Goal: Task Accomplishment & Management: Use online tool/utility

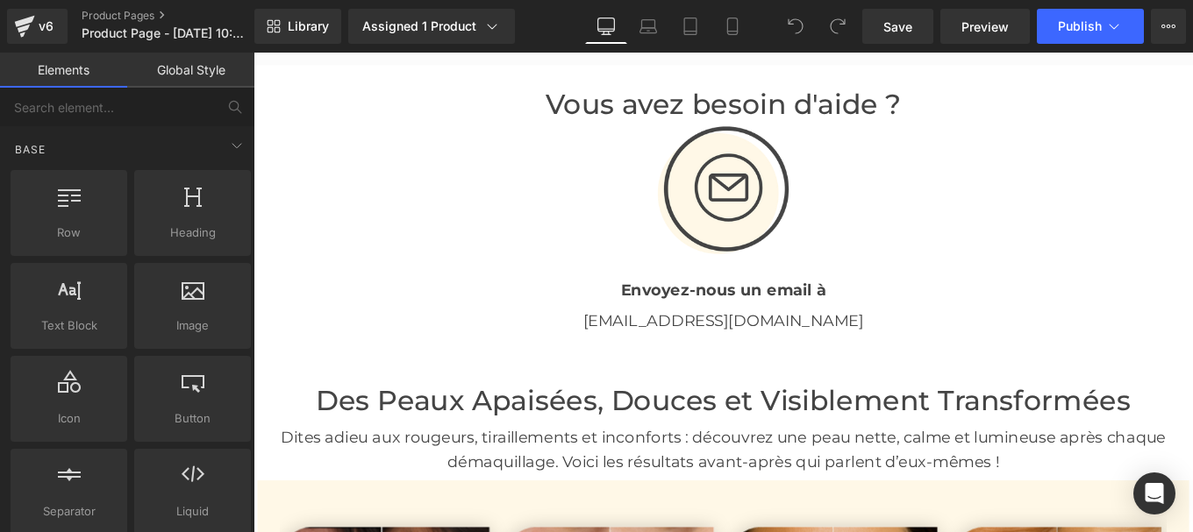
scroll to position [8148, 0]
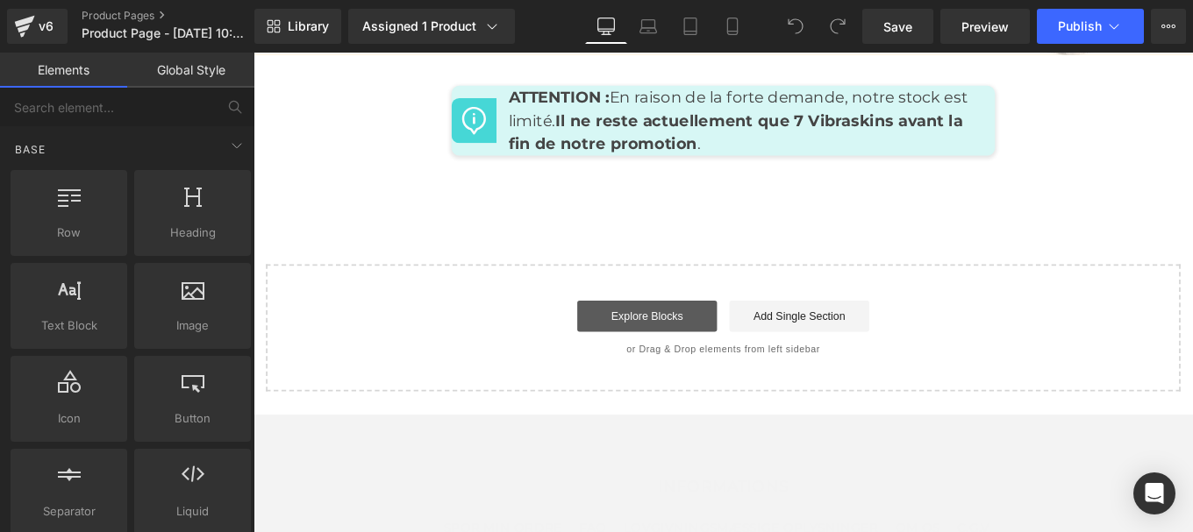
click at [677, 333] on link "Explore Blocks" at bounding box center [698, 350] width 158 height 35
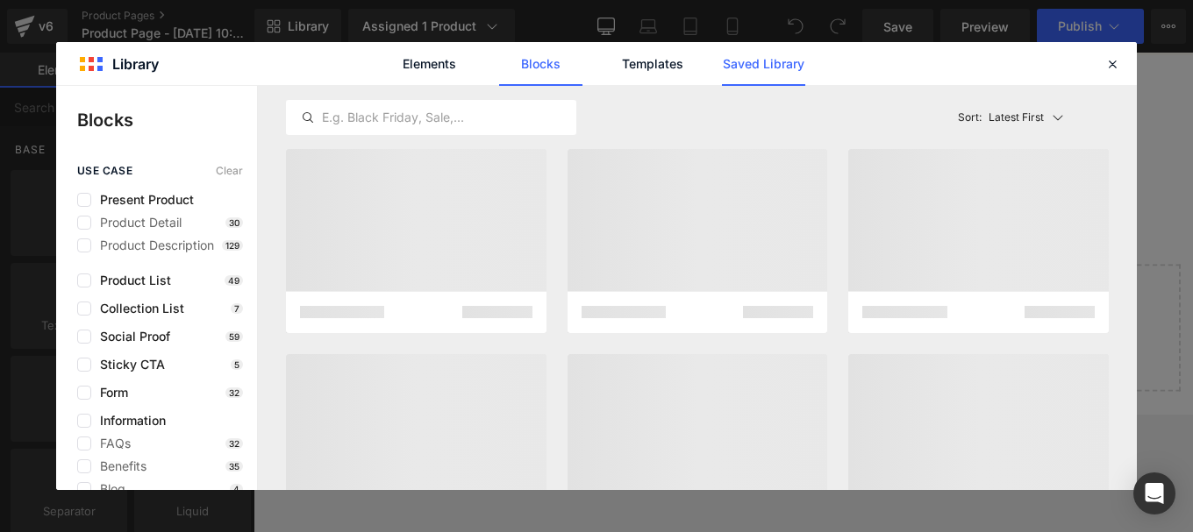
click at [753, 53] on link "Saved Library" at bounding box center [763, 64] width 83 height 44
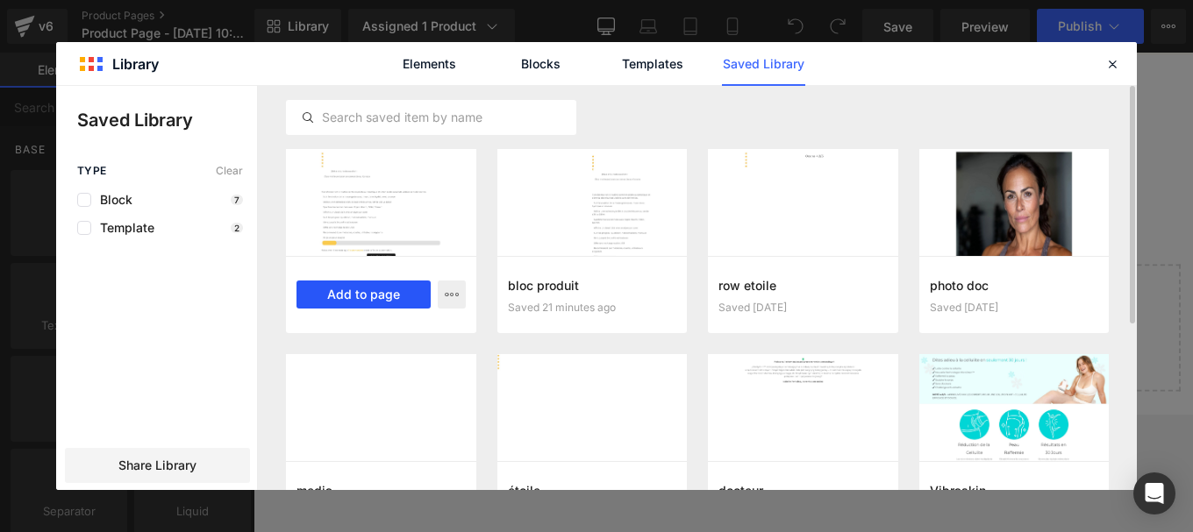
click at [360, 294] on button "Add to page" at bounding box center [363, 295] width 134 height 28
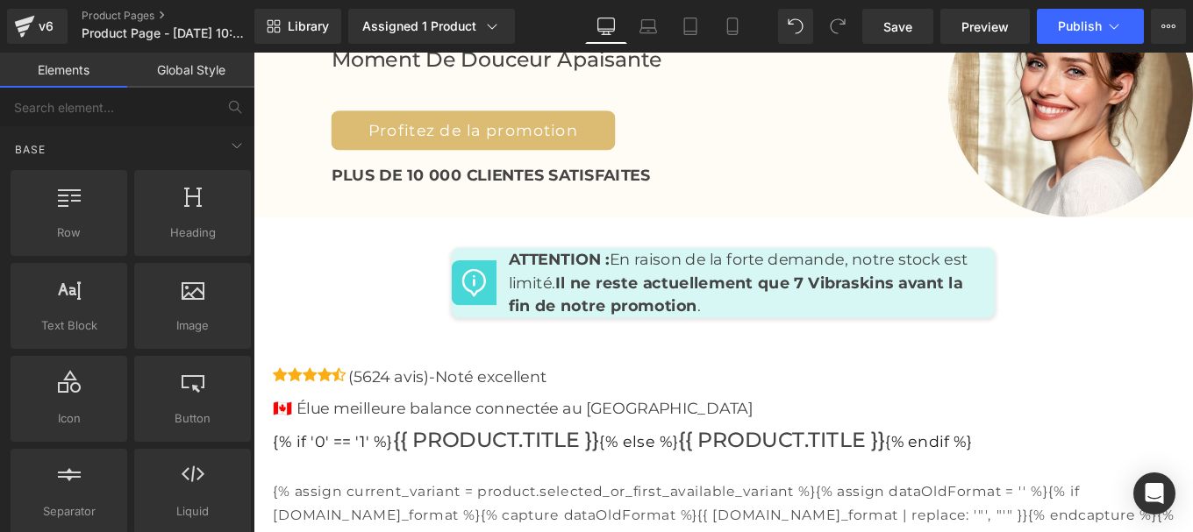
scroll to position [7963, 0]
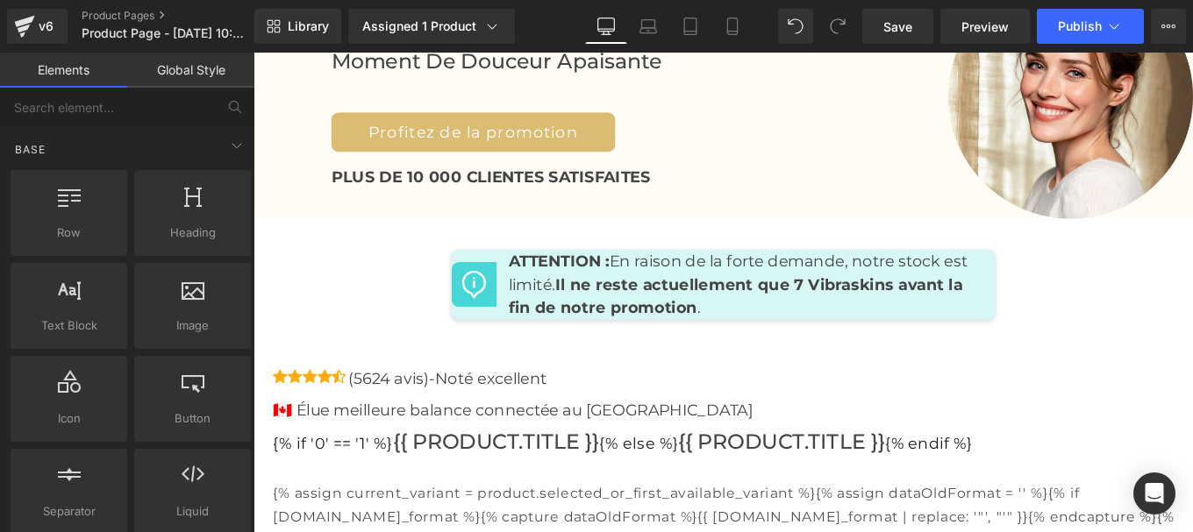
click at [360, 407] on div "Icon Icon Icon Icon Icon Icon List Hoz (5624 avis)-Noté excellent Text Block Ic…" at bounding box center [792, 425] width 1035 height 36
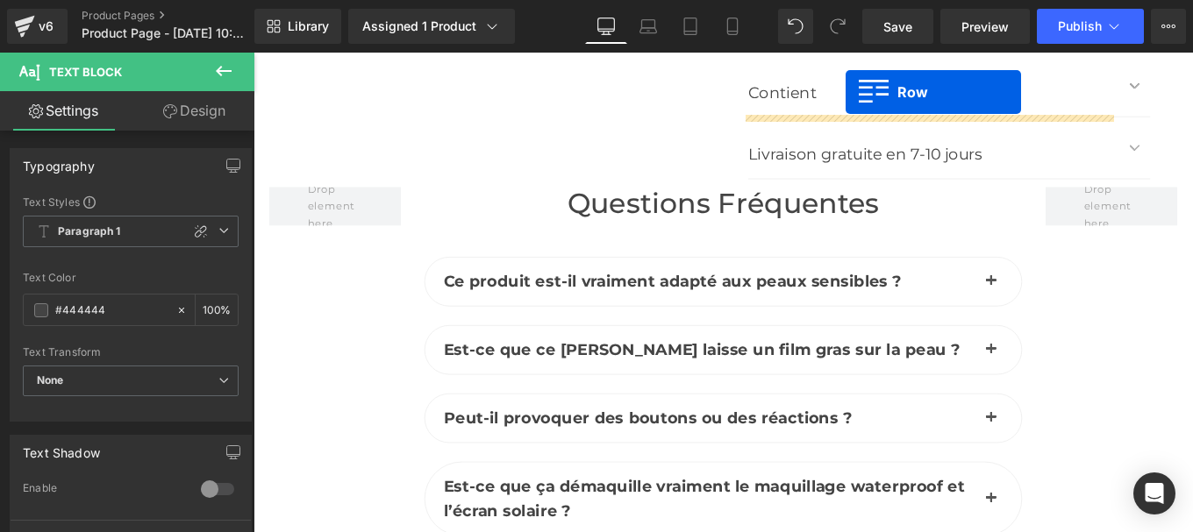
scroll to position [6823, 0]
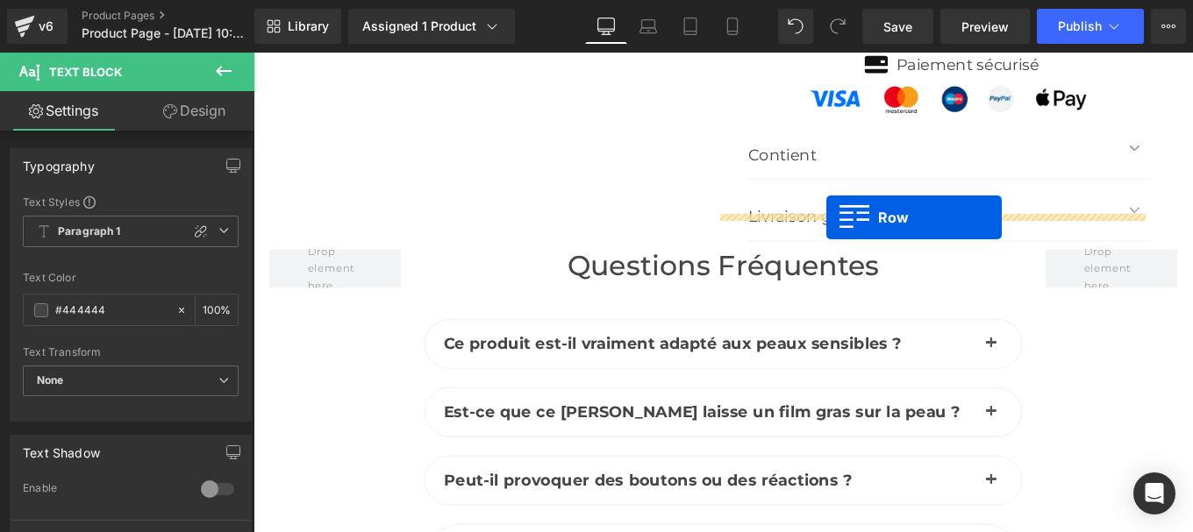
drag, startPoint x: 265, startPoint y: 363, endPoint x: 901, endPoint y: 239, distance: 647.9
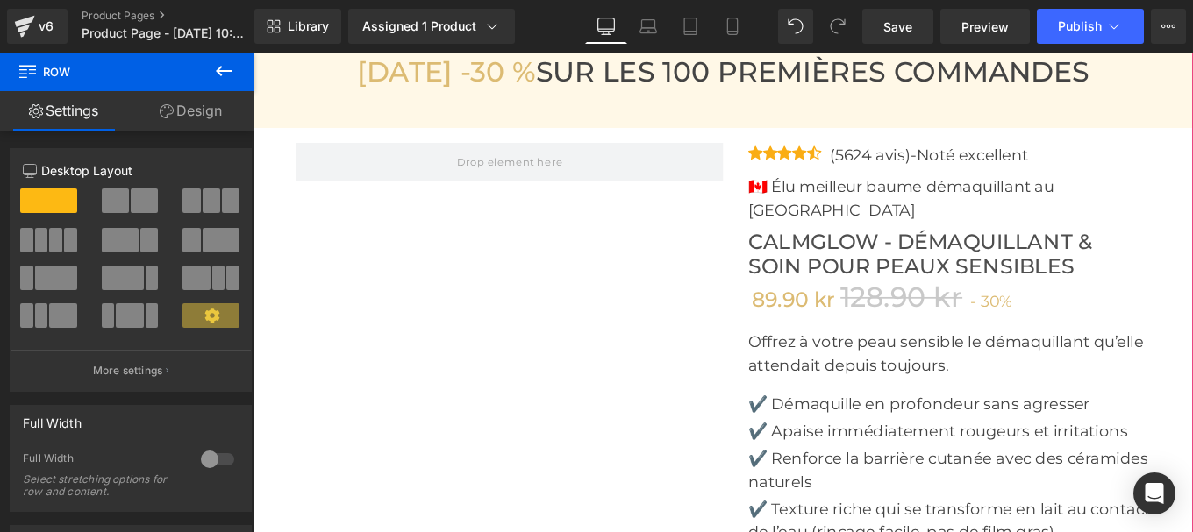
scroll to position [5955, 0]
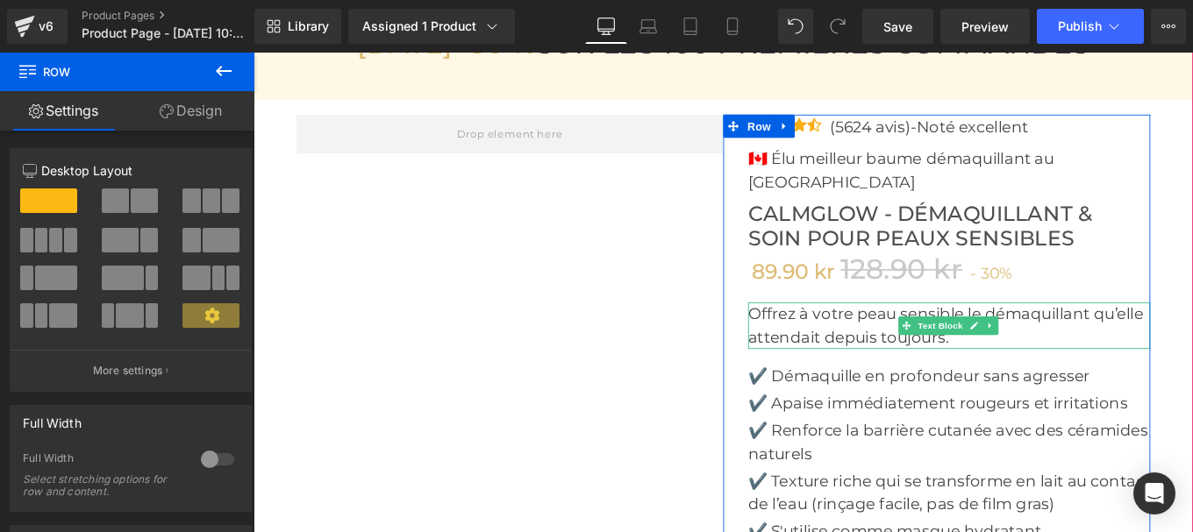
click at [821, 335] on p "Offrez à votre peau sensible le démaquillant qu’elle attendait depuis toujours." at bounding box center [1039, 361] width 454 height 53
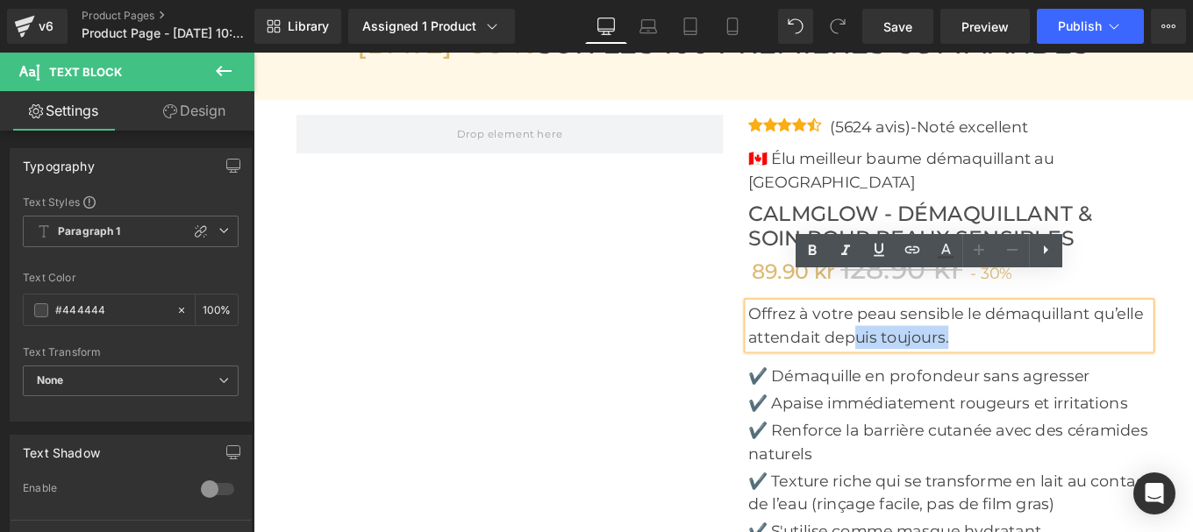
drag, startPoint x: 1054, startPoint y: 341, endPoint x: 803, endPoint y: 315, distance: 252.2
click at [812, 335] on div "Offrez à votre peau sensible le démaquillant qu’elle attendait depuis toujours." at bounding box center [1039, 361] width 454 height 53
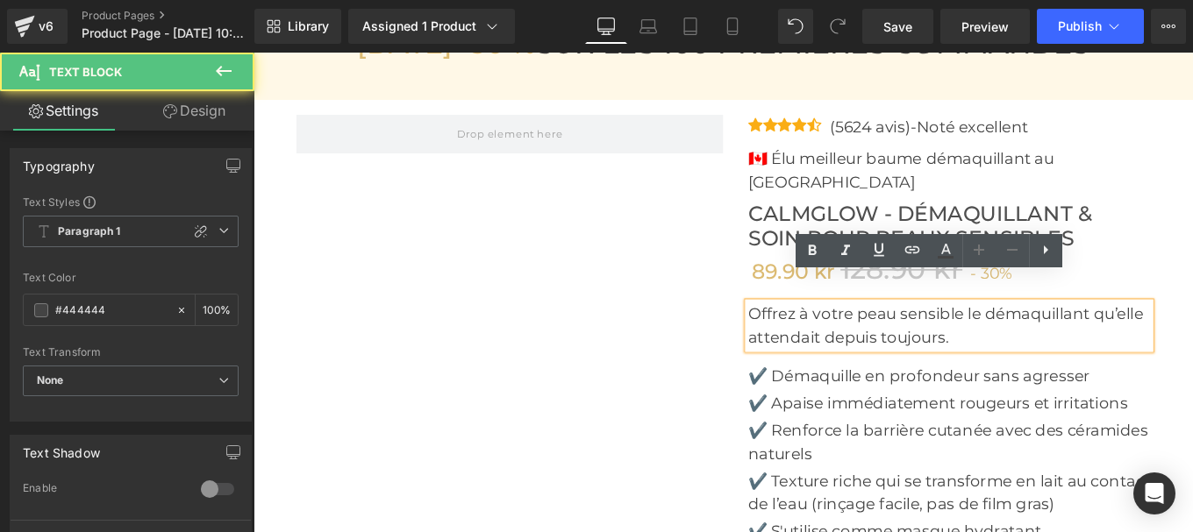
click at [812, 335] on div "Offrez à votre peau sensible le démaquillant qu’elle attendait depuis toujours." at bounding box center [1039, 361] width 454 height 53
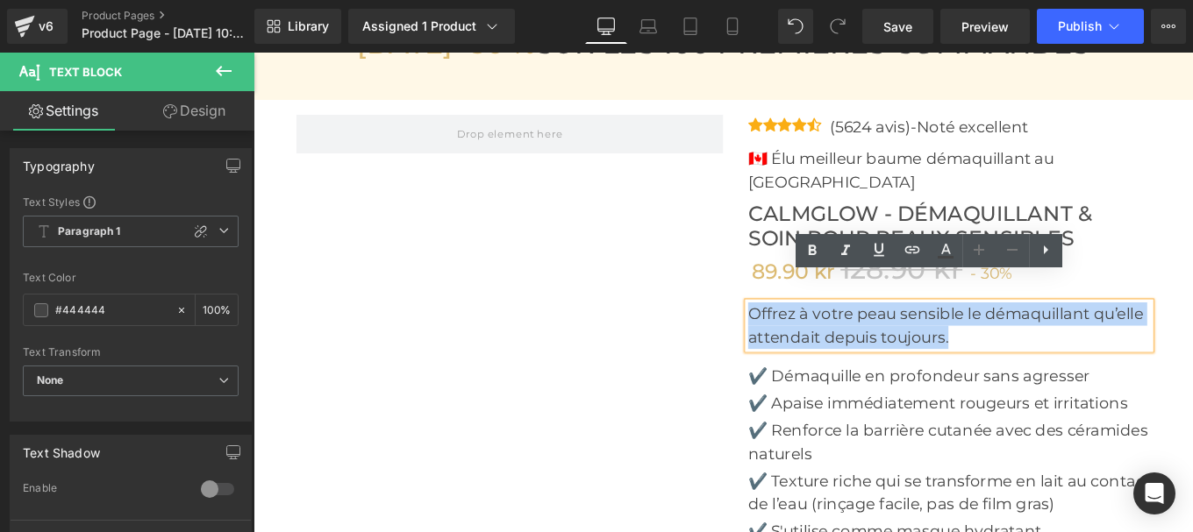
drag, startPoint x: 806, startPoint y: 315, endPoint x: 1081, endPoint y: 357, distance: 278.6
click at [1081, 357] on div "Offrez à votre peau sensible le démaquillant qu’elle attendait depuis toujours." at bounding box center [1039, 361] width 454 height 53
copy p "Offrez à votre peau sensible le démaquillant qu’elle attendait depuis toujours."
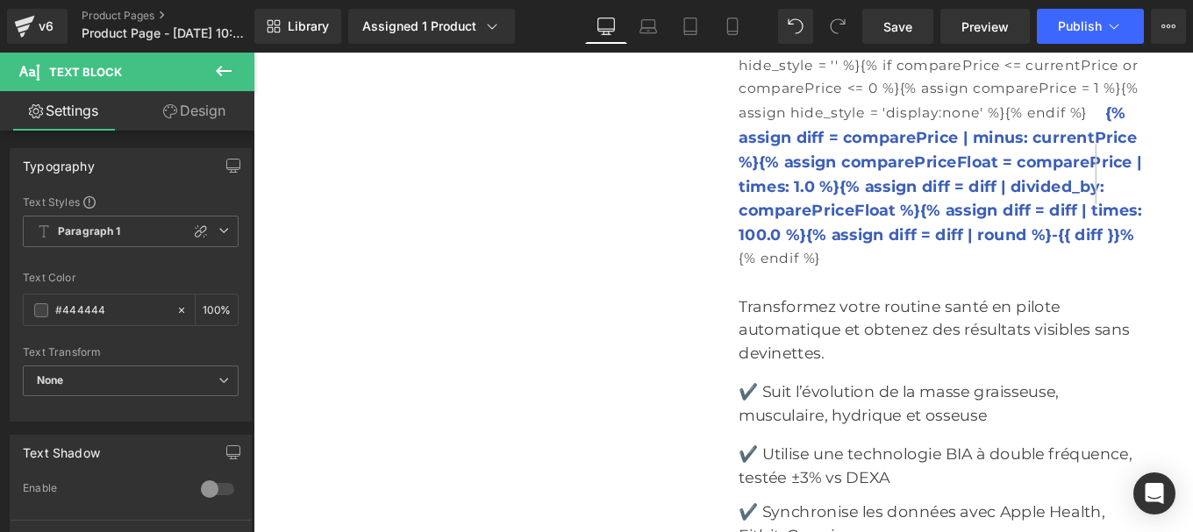
scroll to position [7842, 0]
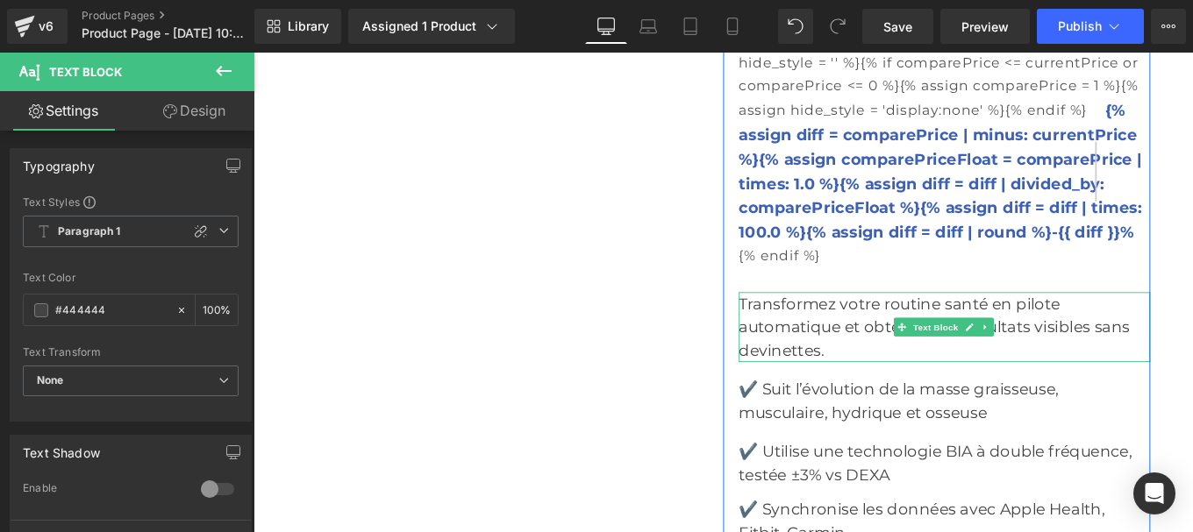
click at [852, 324] on p "Transformez votre routine santé en pilote automatique et obtenez des résultats …" at bounding box center [1034, 363] width 465 height 79
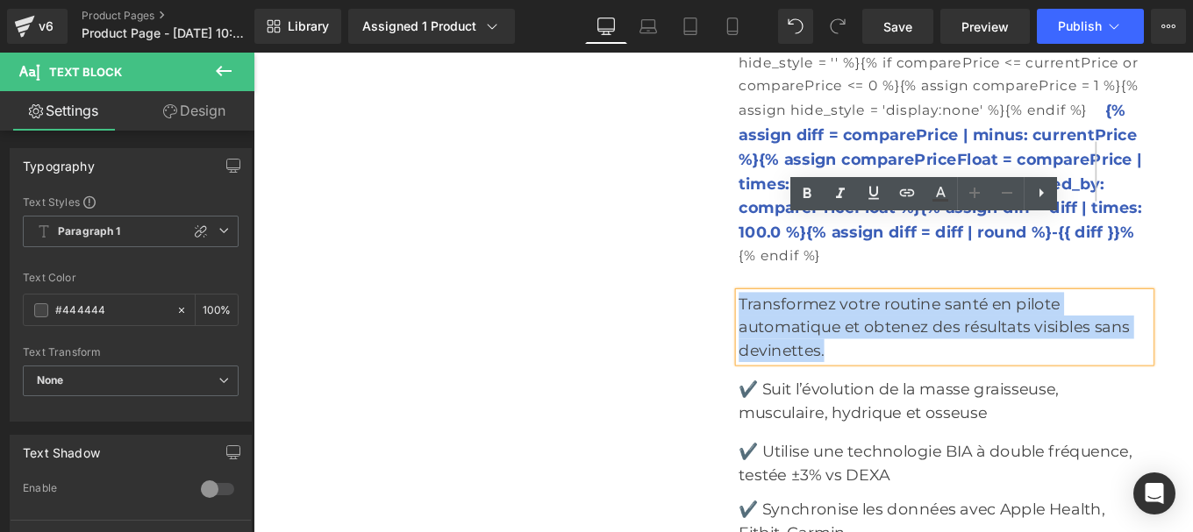
drag, startPoint x: 906, startPoint y: 313, endPoint x: 782, endPoint y: 236, distance: 145.8
click at [784, 236] on div "Icon Icon Icon Icon Icon Icon List Hoz (5624 avis)-Noté excellent Text Block Ic…" at bounding box center [1025, 493] width 482 height 2492
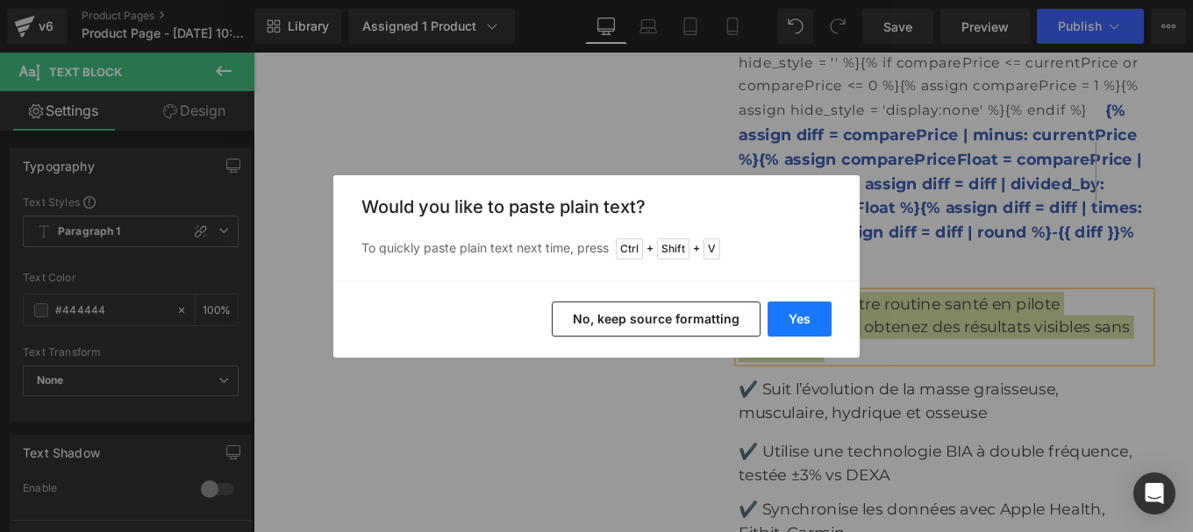
click at [804, 314] on button "Yes" at bounding box center [799, 319] width 64 height 35
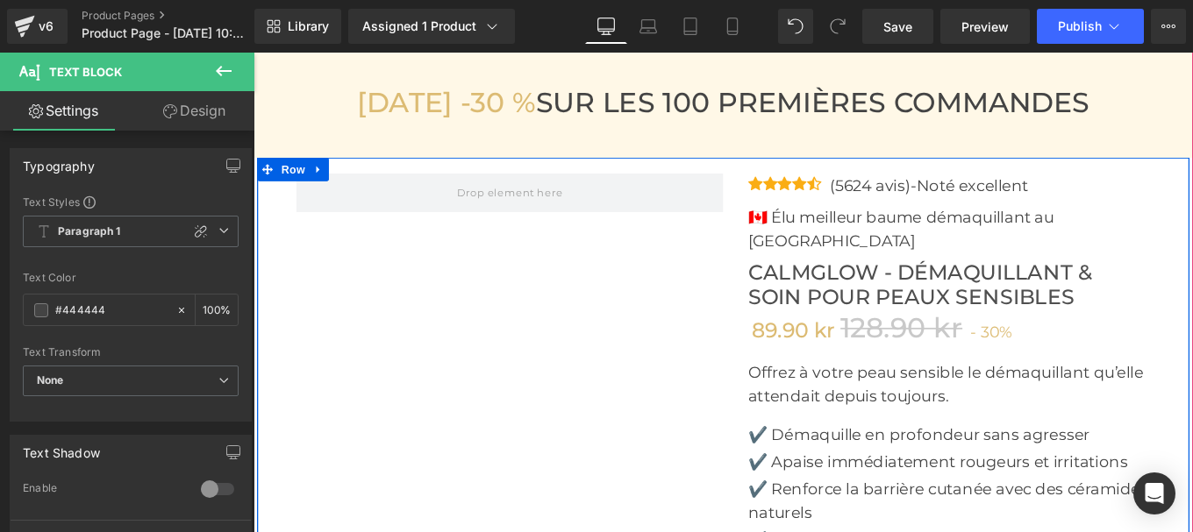
scroll to position [5877, 0]
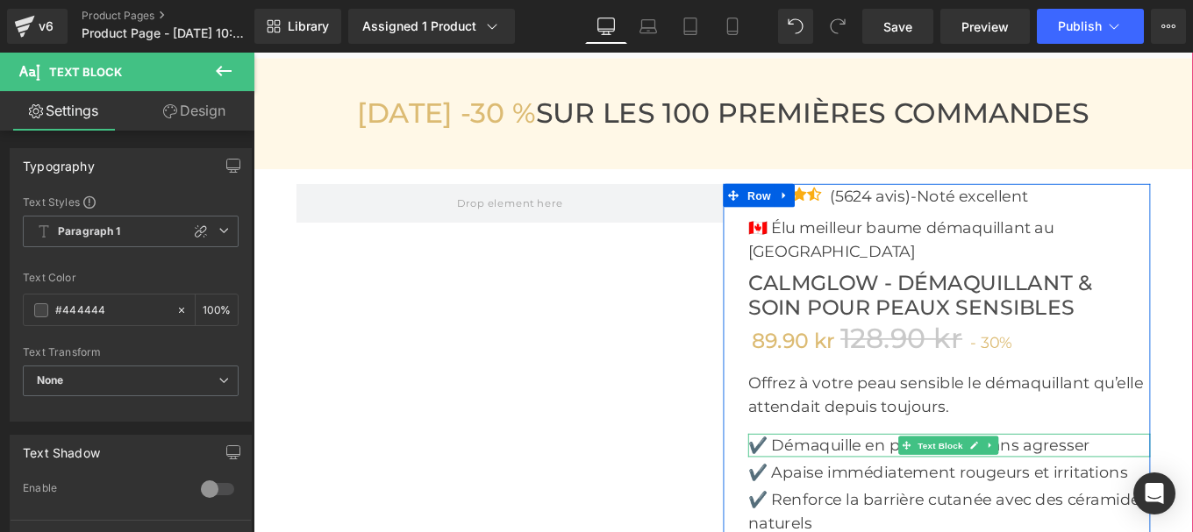
click at [837, 483] on p "✔️ Démaquille en profondeur sans agresser" at bounding box center [1039, 496] width 454 height 26
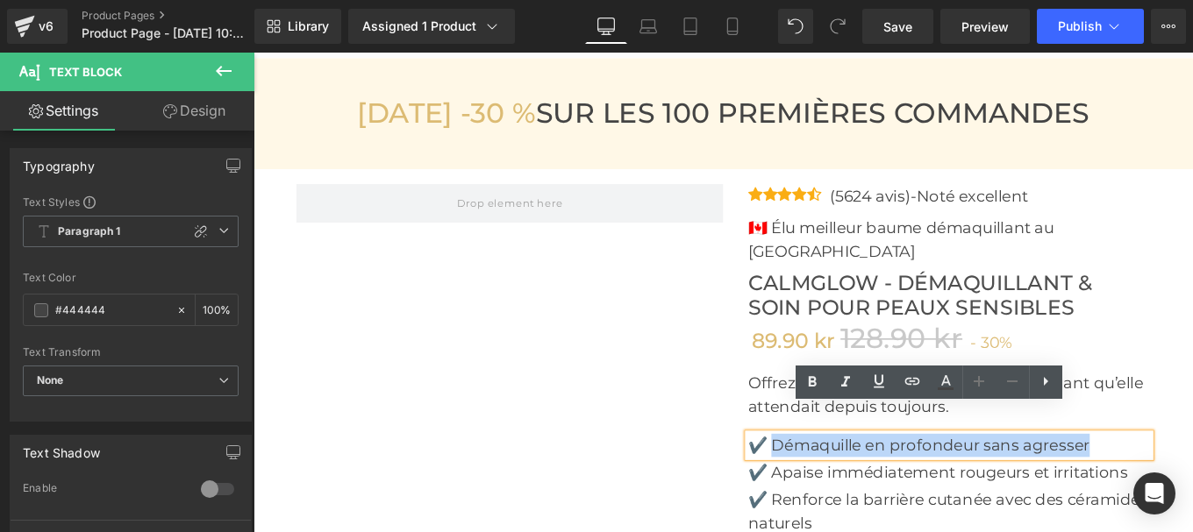
drag, startPoint x: 837, startPoint y: 464, endPoint x: 1240, endPoint y: 451, distance: 403.7
click at [1192, 483] on div "✔️ Démaquille en profondeur sans agresser" at bounding box center [1039, 496] width 454 height 26
copy p "Démaquille en profondeur sans agresser"
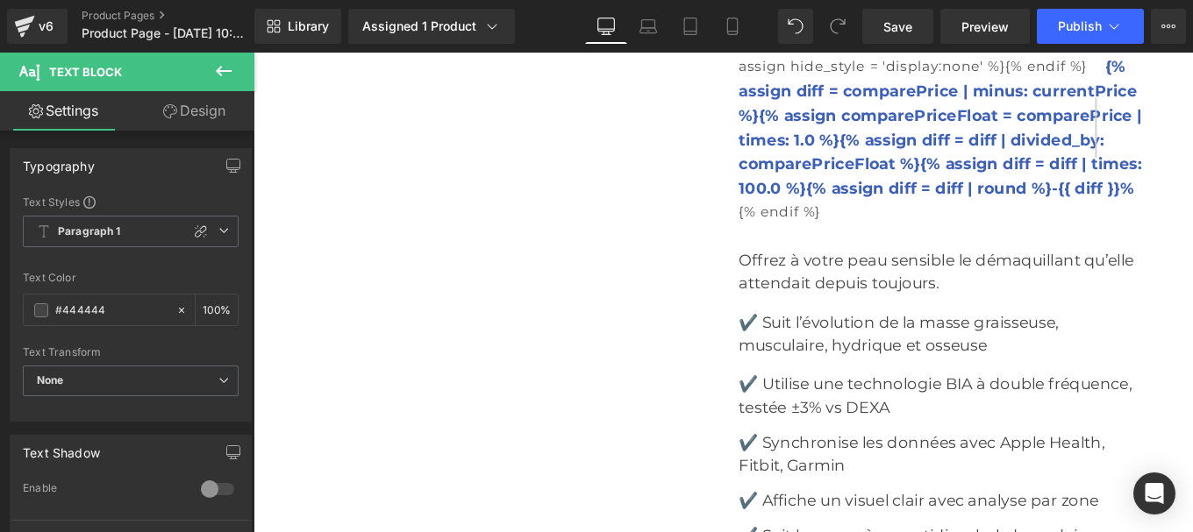
scroll to position [7895, 0]
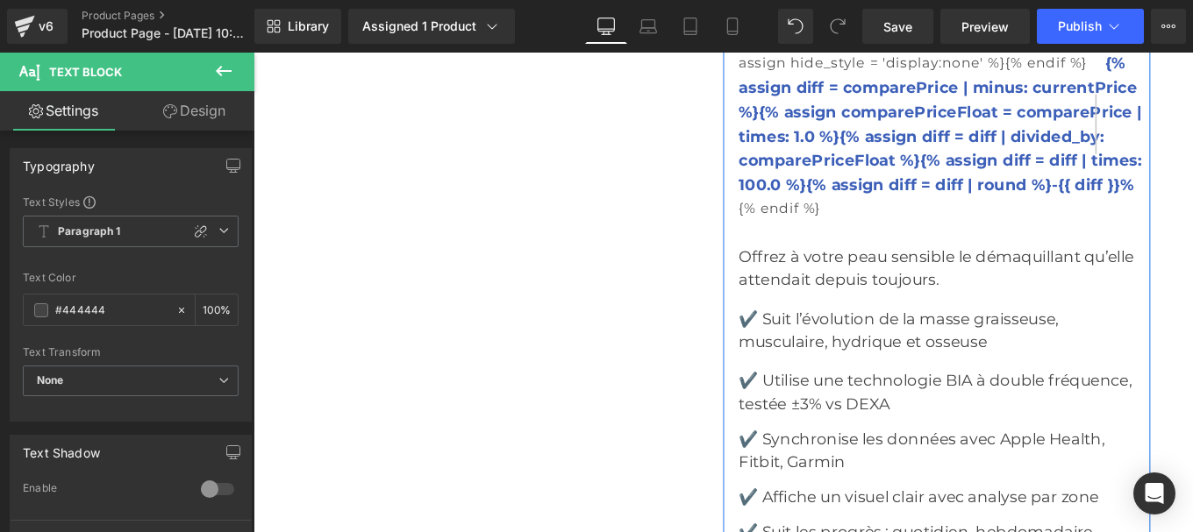
click at [865, 340] on p "✔️ Suit l’évolution de la masse graisseuse, musculaire, hydrique et osseuse" at bounding box center [1034, 366] width 465 height 53
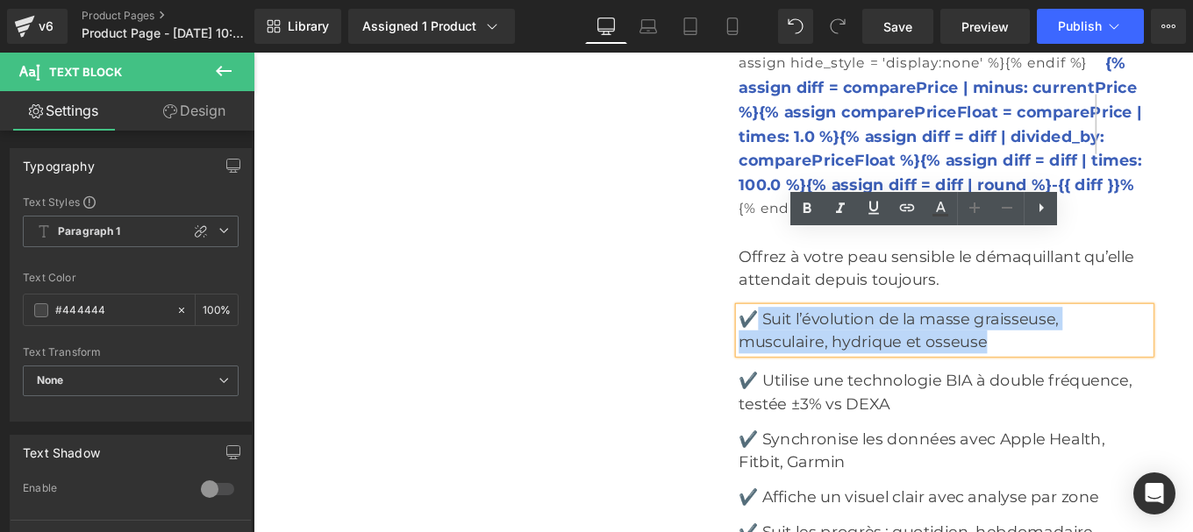
drag, startPoint x: 819, startPoint y: 271, endPoint x: 1131, endPoint y: 295, distance: 312.3
click at [1131, 340] on p "✔️ Suit l’évolution de la masse graisseuse, musculaire, hydrique et osseuse" at bounding box center [1034, 366] width 465 height 53
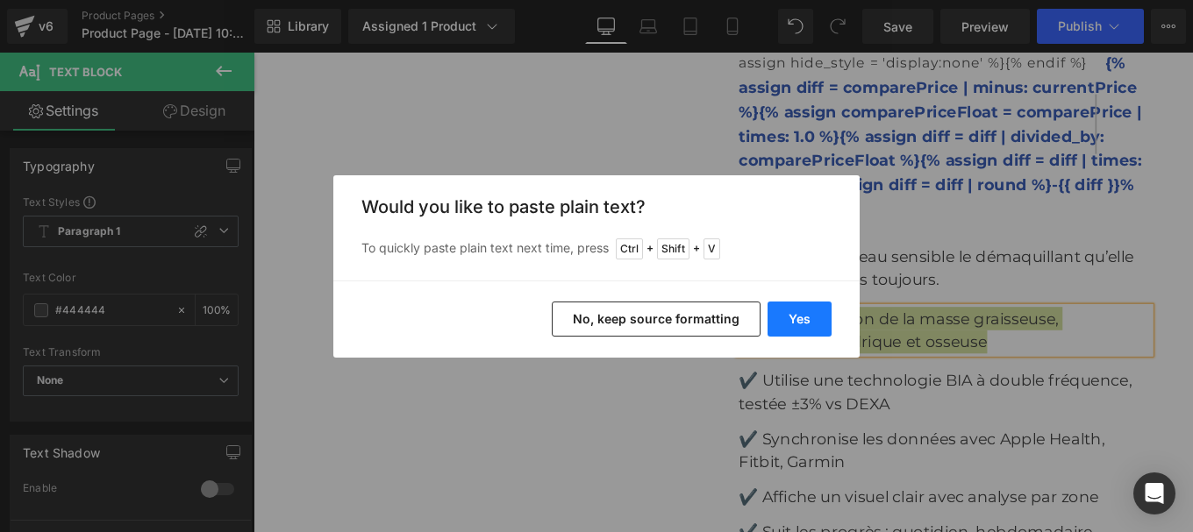
click at [809, 310] on button "Yes" at bounding box center [799, 319] width 64 height 35
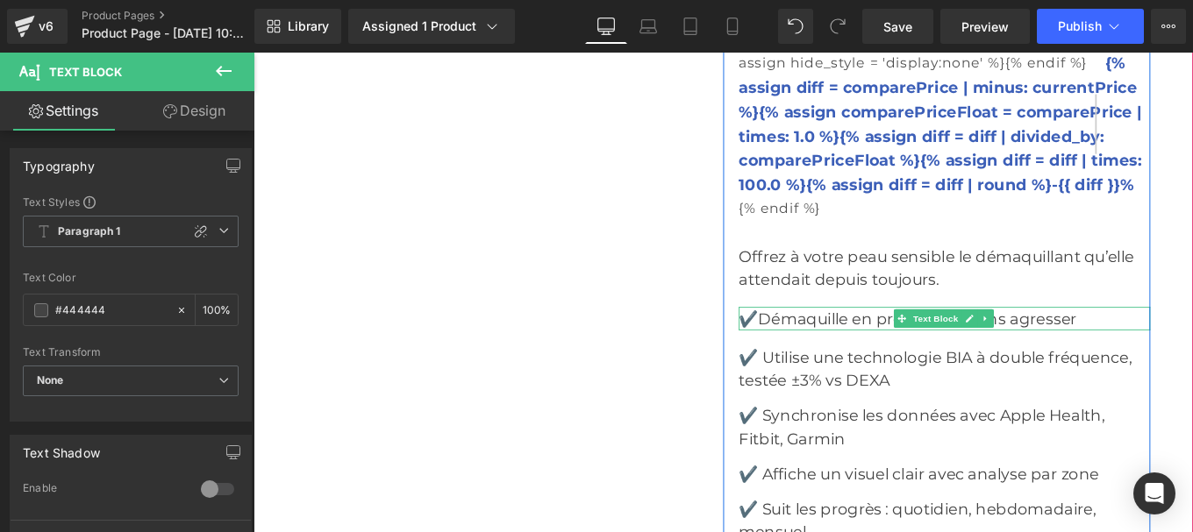
click at [824, 340] on p "✔️Démaquille en profondeur sans agresser" at bounding box center [1034, 353] width 465 height 26
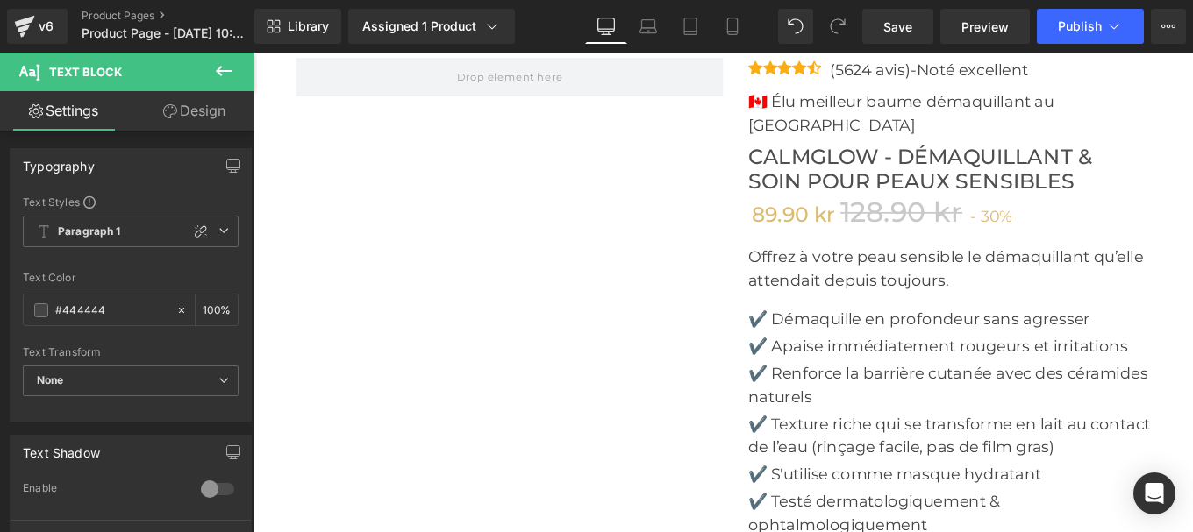
scroll to position [6018, 0]
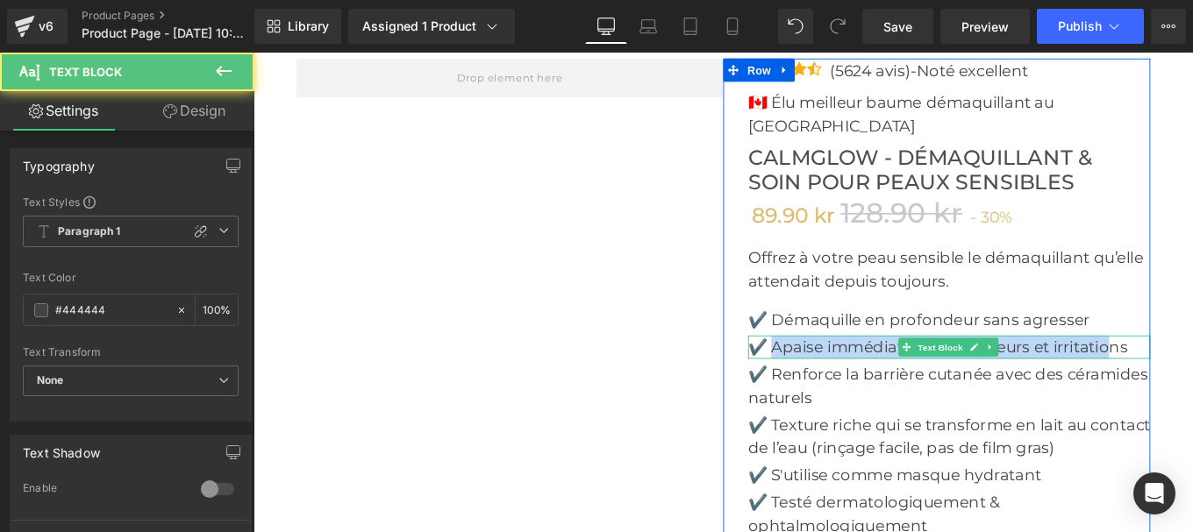
drag, startPoint x: 838, startPoint y: 356, endPoint x: 1221, endPoint y: 362, distance: 382.4
click at [1192, 373] on p "✔️ Apaise immédiatement rougeurs et irritations" at bounding box center [1039, 386] width 454 height 26
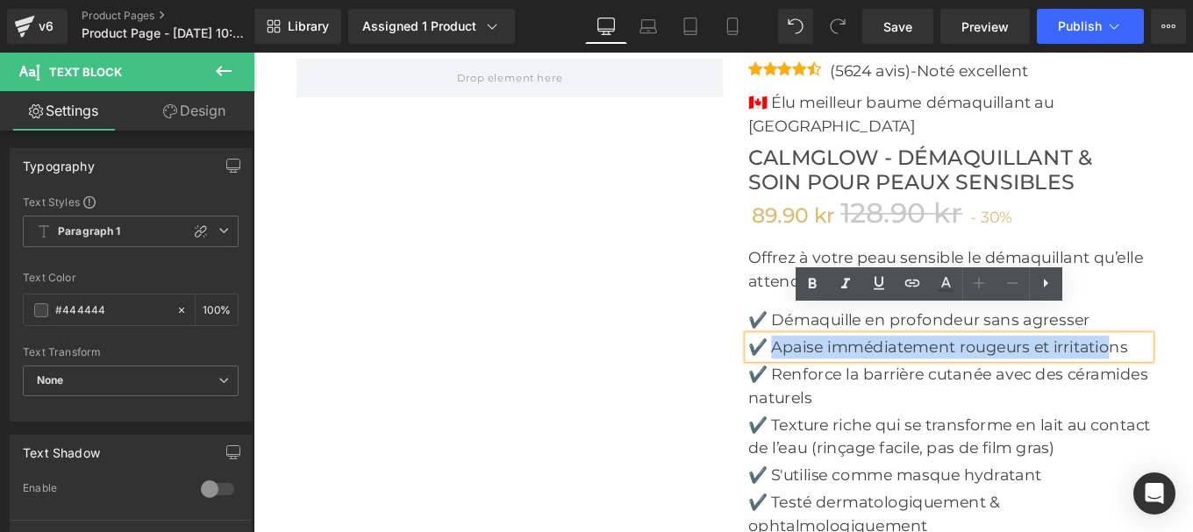
click at [1192, 373] on p "✔️ Apaise immédiatement rougeurs et irritations" at bounding box center [1039, 386] width 454 height 26
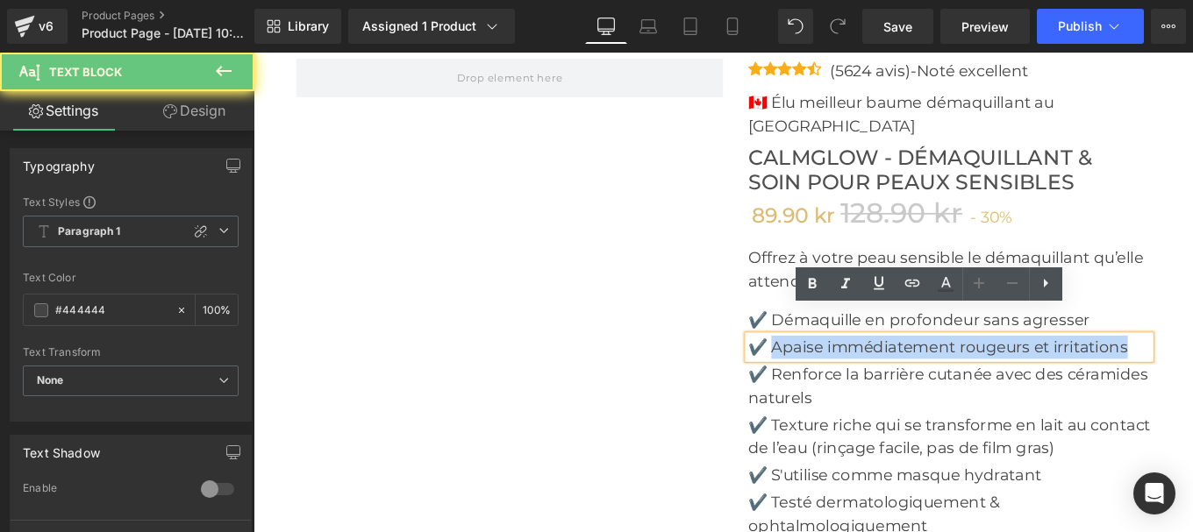
drag, startPoint x: 1246, startPoint y: 360, endPoint x: 836, endPoint y: 360, distance: 410.5
click at [836, 373] on p "✔️ Apaise immédiatement rougeurs et irritations" at bounding box center [1039, 386] width 454 height 26
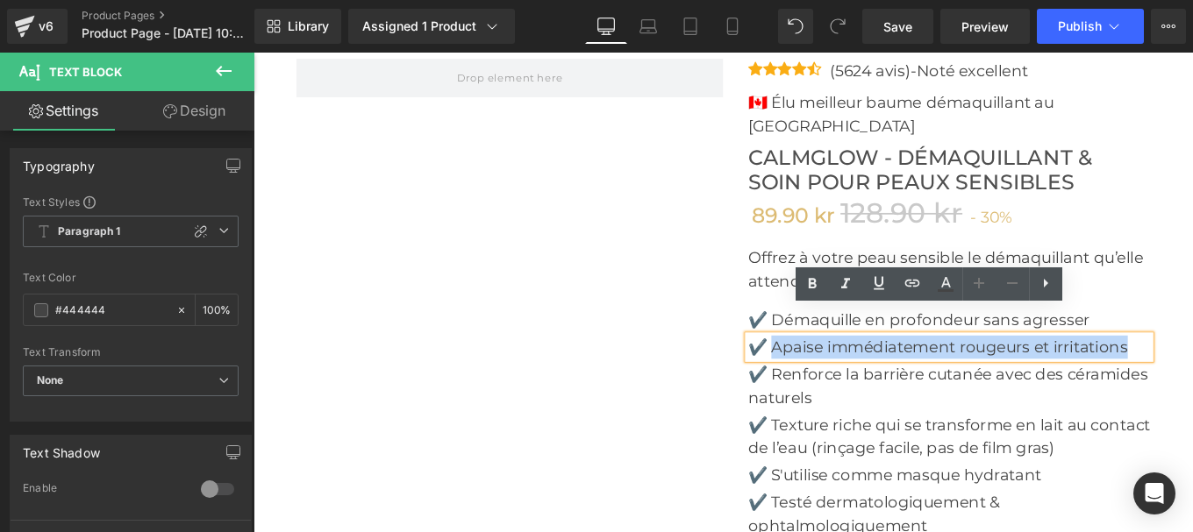
copy p "Apaise immédiatement rougeurs et irritations"
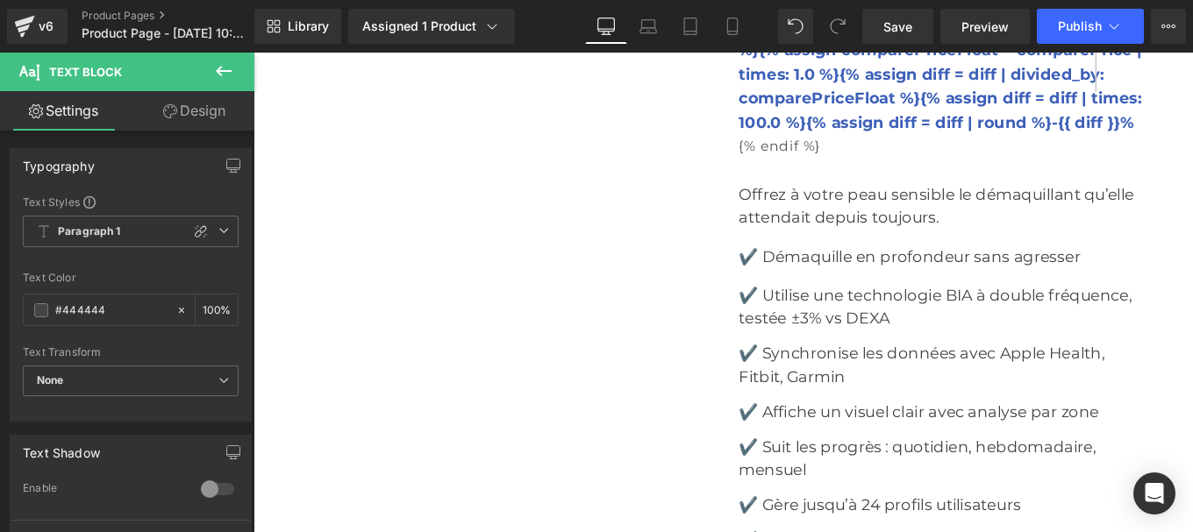
scroll to position [7960, 0]
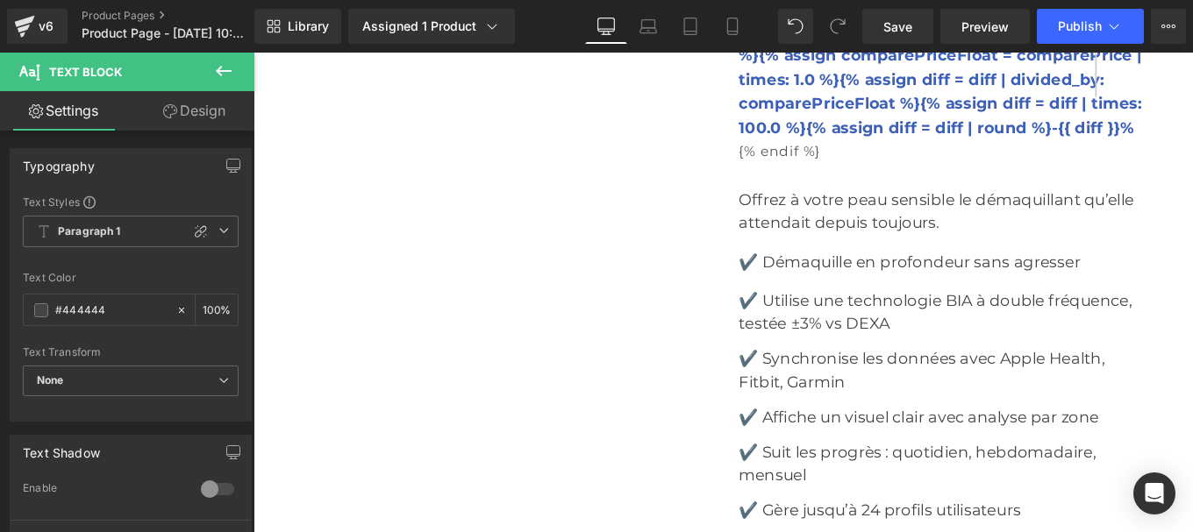
click at [826, 319] on p "✔️ Utilise une technologie BIA à double fréquence, testée ±3% vs DEXA" at bounding box center [1034, 345] width 465 height 53
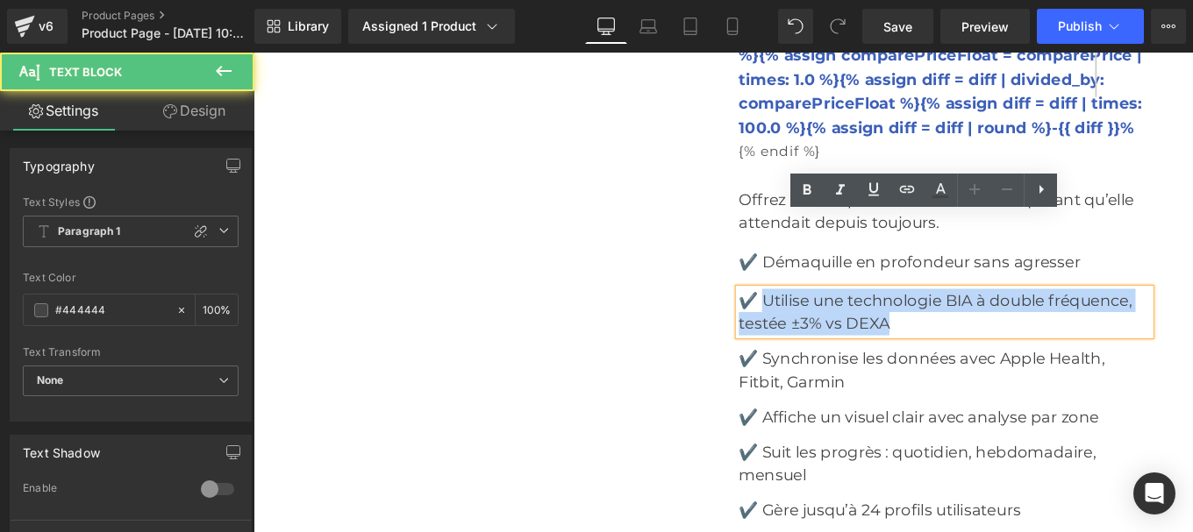
drag, startPoint x: 826, startPoint y: 253, endPoint x: 1008, endPoint y: 286, distance: 184.6
click at [1008, 319] on p "✔️ Utilise une technologie BIA à double fréquence, testée ±3% vs DEXA" at bounding box center [1034, 345] width 465 height 53
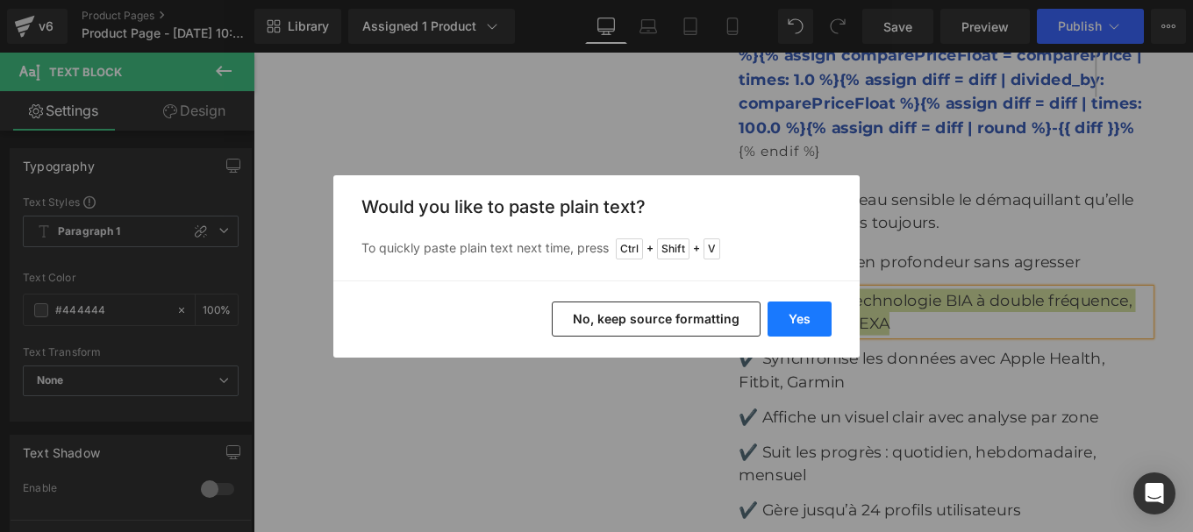
click at [792, 317] on button "Yes" at bounding box center [799, 319] width 64 height 35
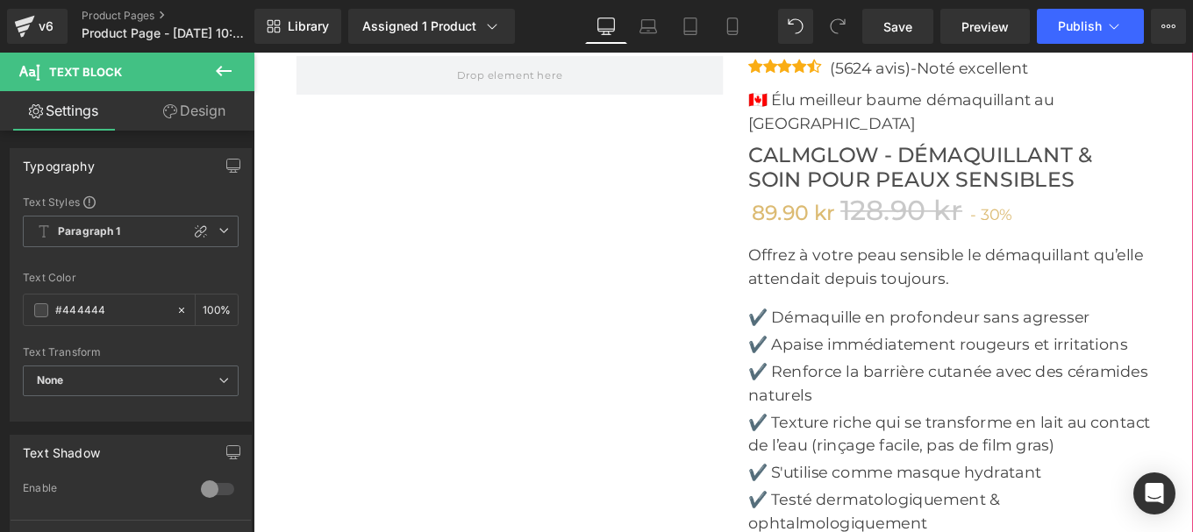
scroll to position [6023, 0]
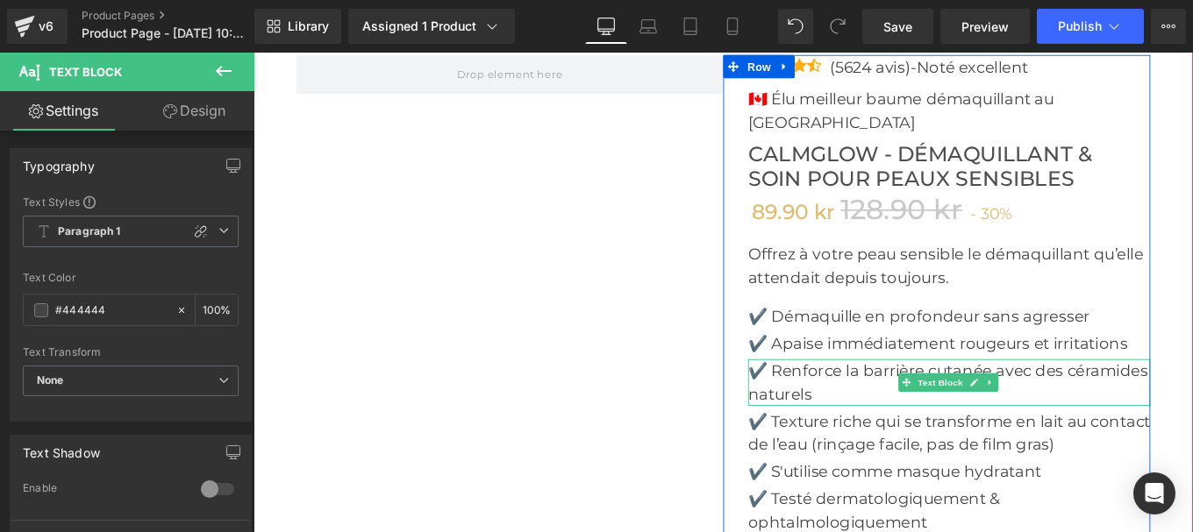
click at [836, 399] on p "✔️ Renforce la barrière cutanée avec des céramides naturels" at bounding box center [1039, 425] width 454 height 53
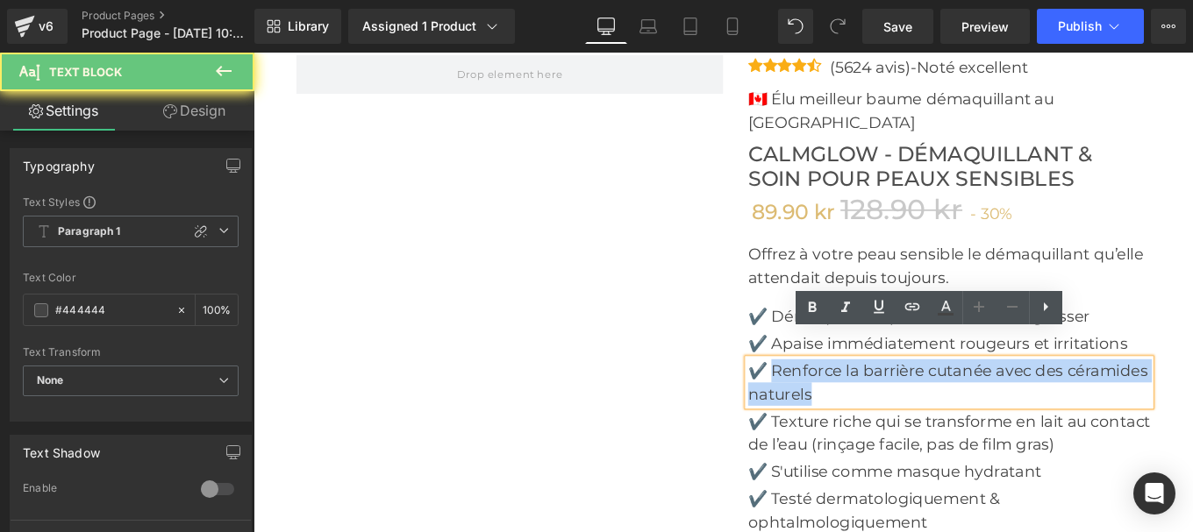
drag, startPoint x: 836, startPoint y: 382, endPoint x: 1024, endPoint y: 410, distance: 189.8
click at [1024, 410] on p "✔️ Renforce la barrière cutanée avec des céramides naturels" at bounding box center [1039, 425] width 454 height 53
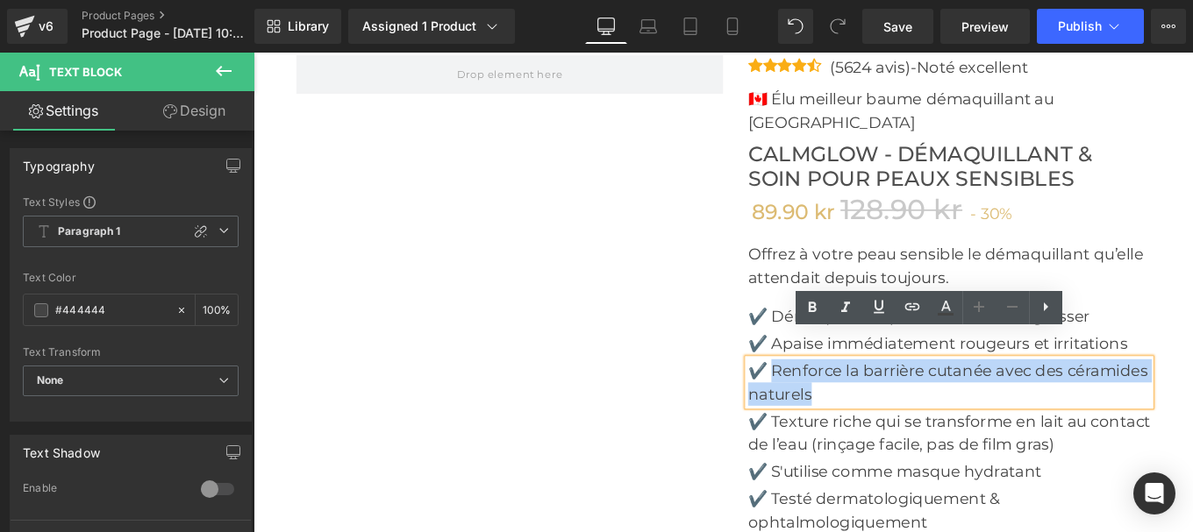
copy p "Renforce la barrière cutanée avec des céramides naturels"
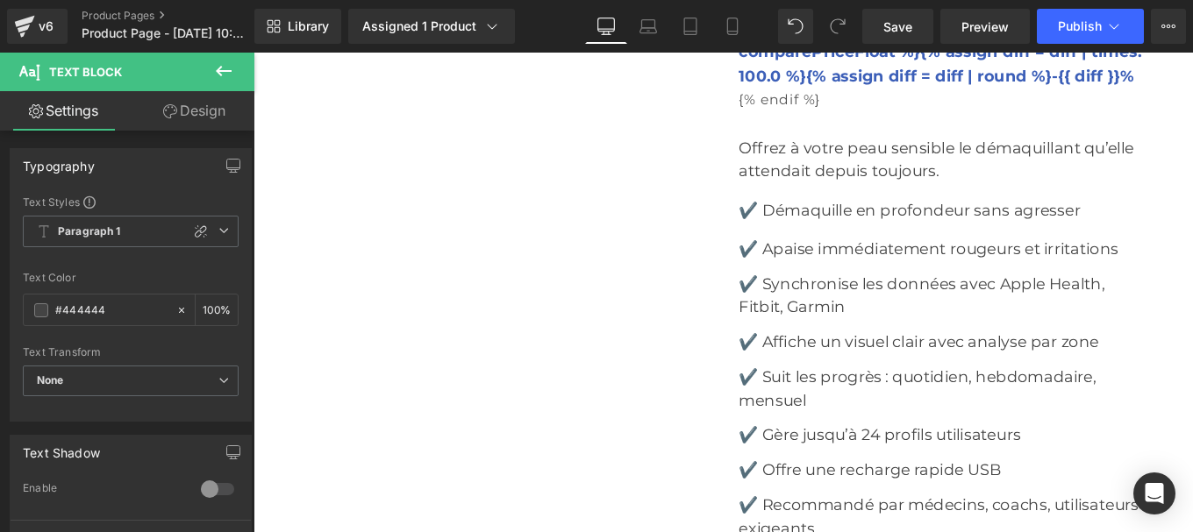
scroll to position [8007, 0]
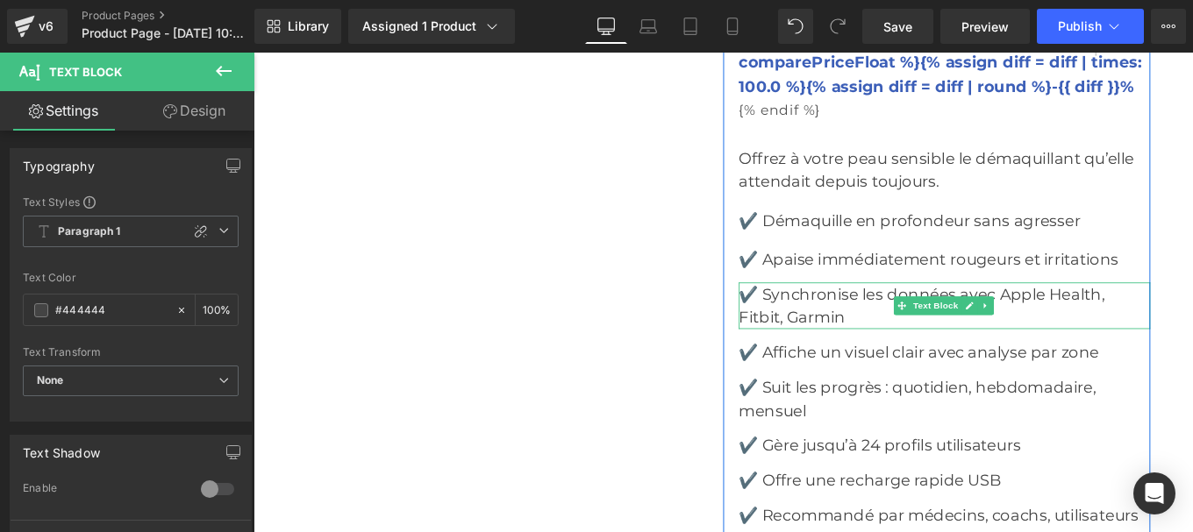
click at [836, 312] on p "✔️ Synchronise les données avec Apple Health, Fitbit, Garmin" at bounding box center [1034, 338] width 465 height 53
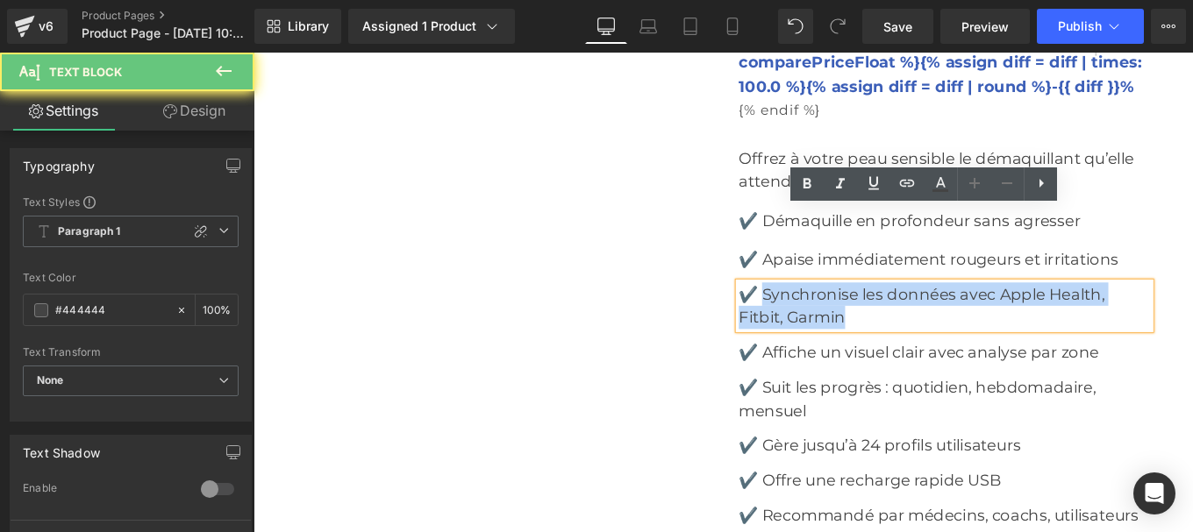
drag, startPoint x: 826, startPoint y: 245, endPoint x: 974, endPoint y: 263, distance: 149.4
click at [974, 312] on p "✔️ Synchronise les données avec Apple Health, Fitbit, Garmin" at bounding box center [1034, 338] width 465 height 53
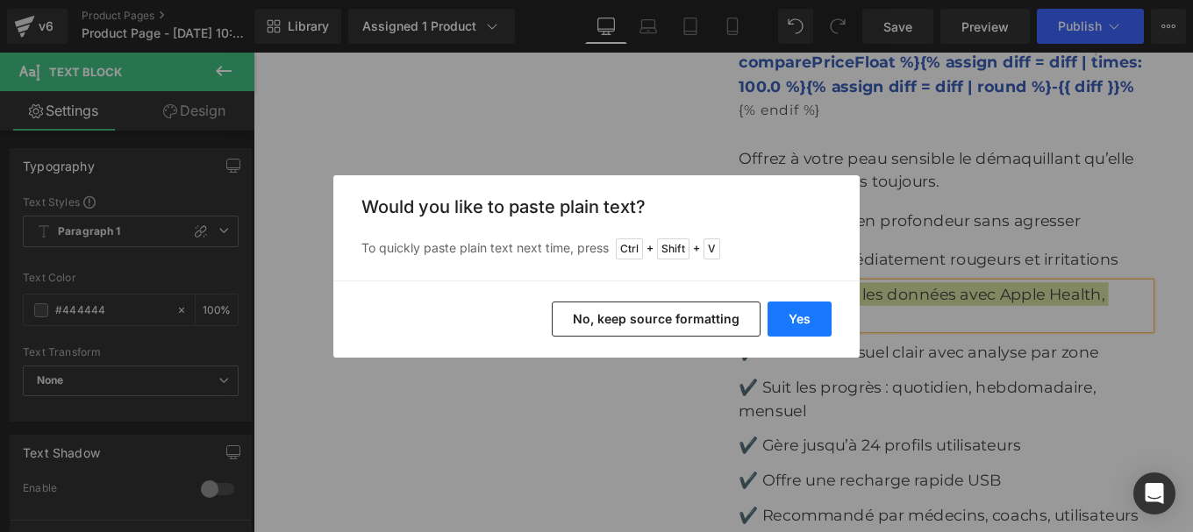
click at [797, 314] on button "Yes" at bounding box center [799, 319] width 64 height 35
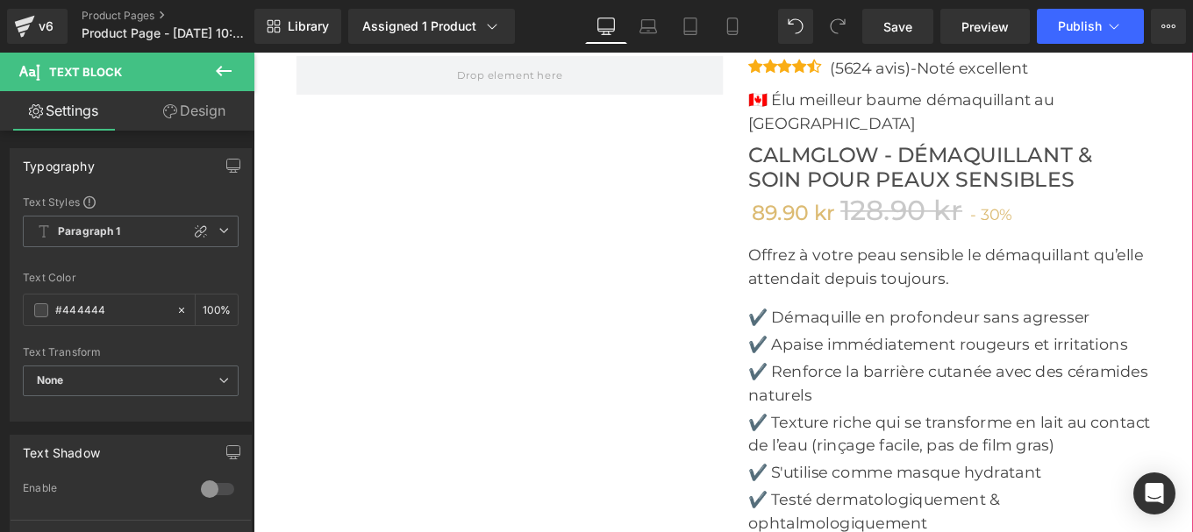
scroll to position [6038, 0]
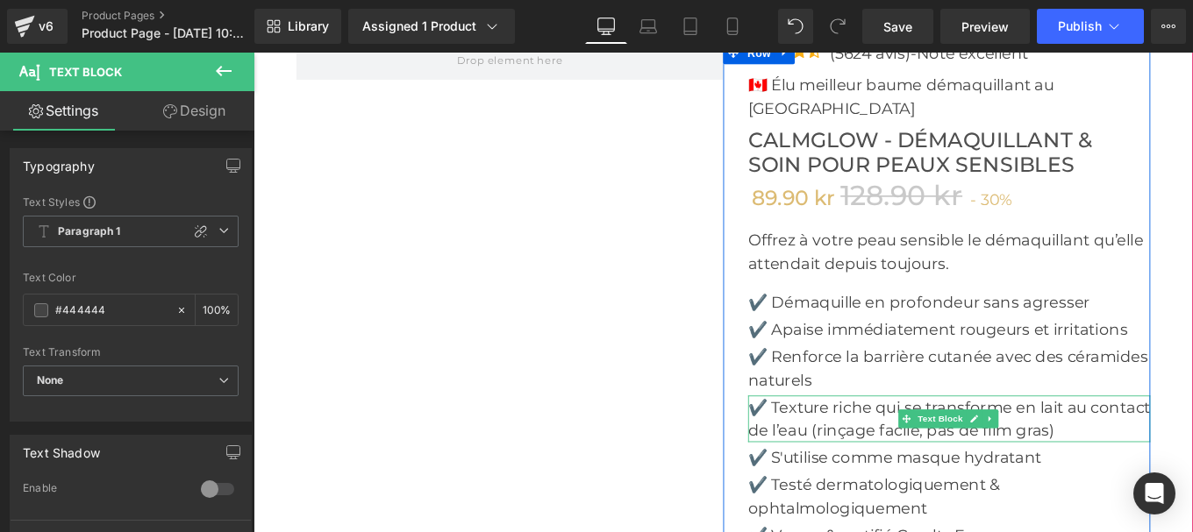
click at [840, 440] on p "✔️ Texture riche qui se transforme en lait au contact de l’eau (rinçage facile,…" at bounding box center [1039, 466] width 454 height 53
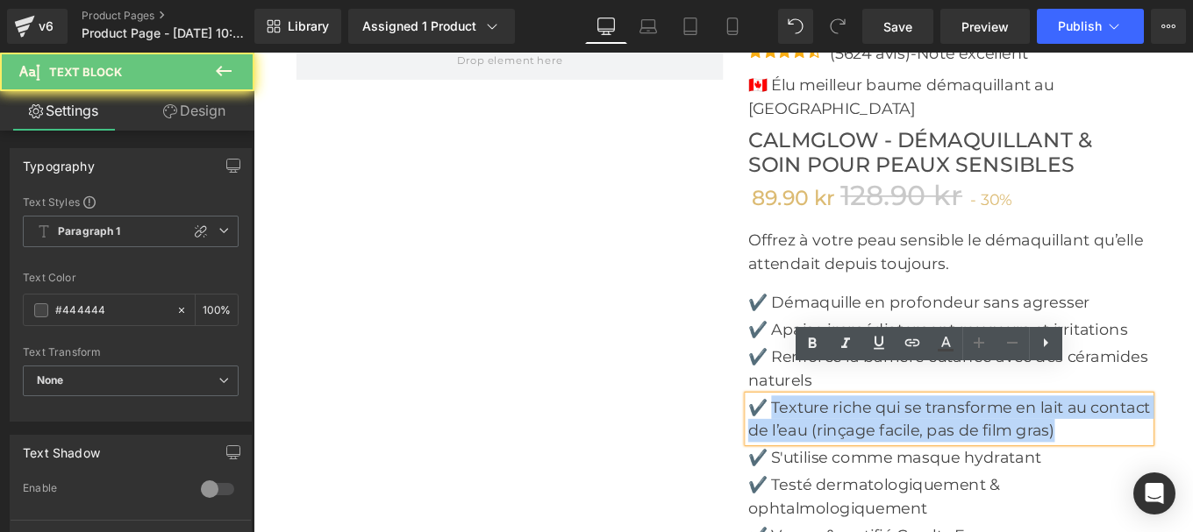
drag, startPoint x: 837, startPoint y: 424, endPoint x: 1235, endPoint y: 439, distance: 398.5
click at [1192, 440] on p "✔️ Texture riche qui se transforme en lait au contact de l’eau (rinçage facile,…" at bounding box center [1039, 466] width 454 height 53
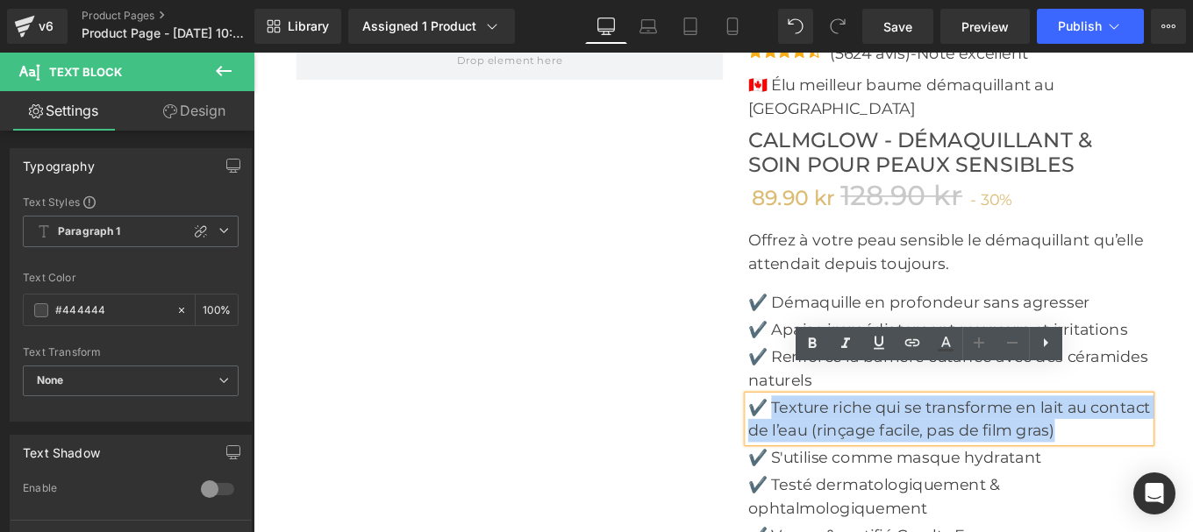
copy p "Texture riche qui se transforme en lait au contact de l’eau (rinçage facile, pa…"
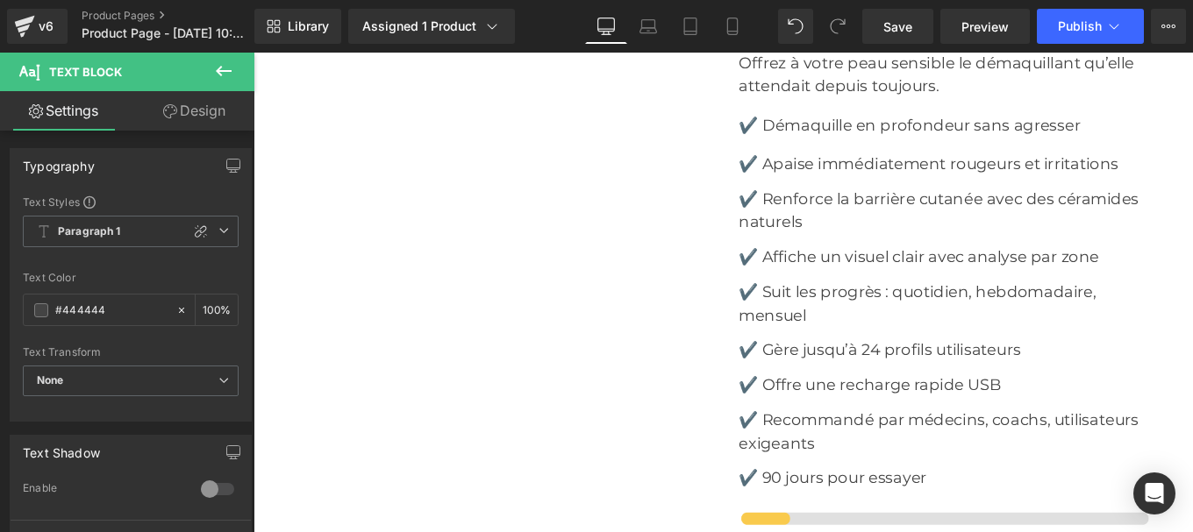
scroll to position [8108, 0]
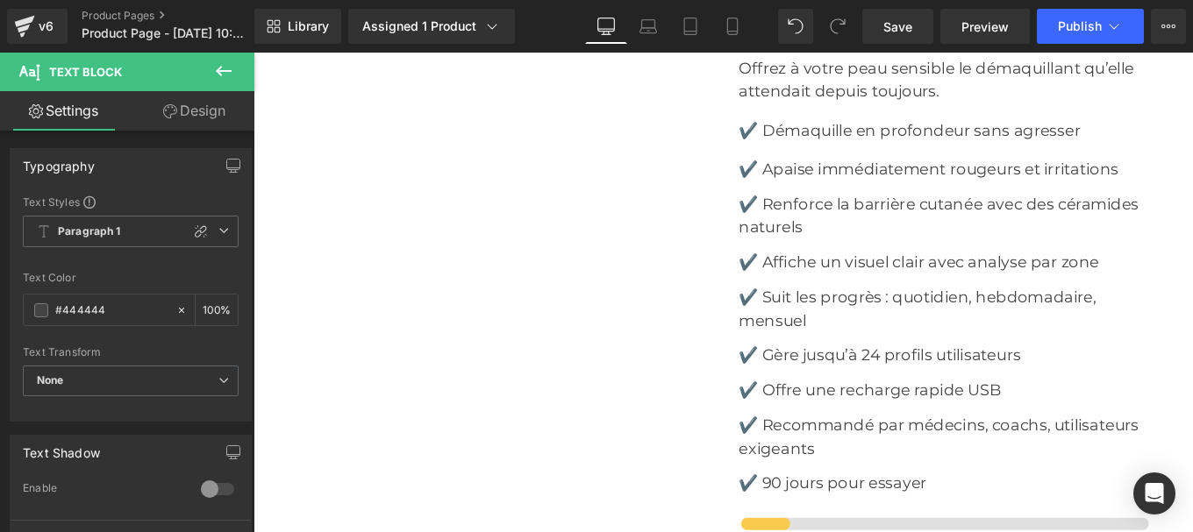
click at [253, 53] on div at bounding box center [253, 53] width 0 height 0
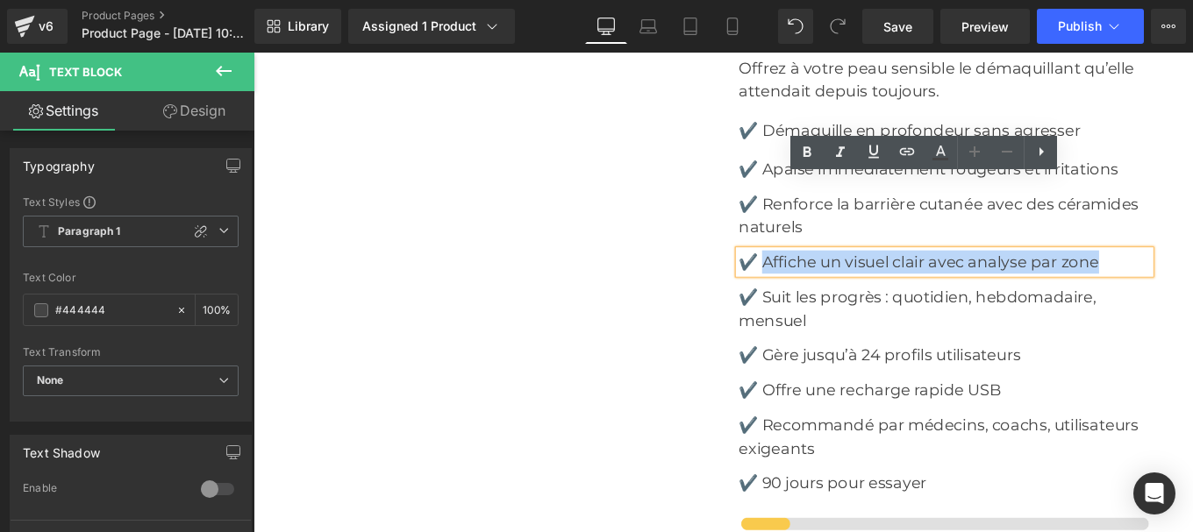
drag, startPoint x: 926, startPoint y: 222, endPoint x: 1223, endPoint y: 203, distance: 297.9
click at [1192, 276] on p "✔️ Affiche un visuel clair avec analyse par zone" at bounding box center [1034, 289] width 465 height 26
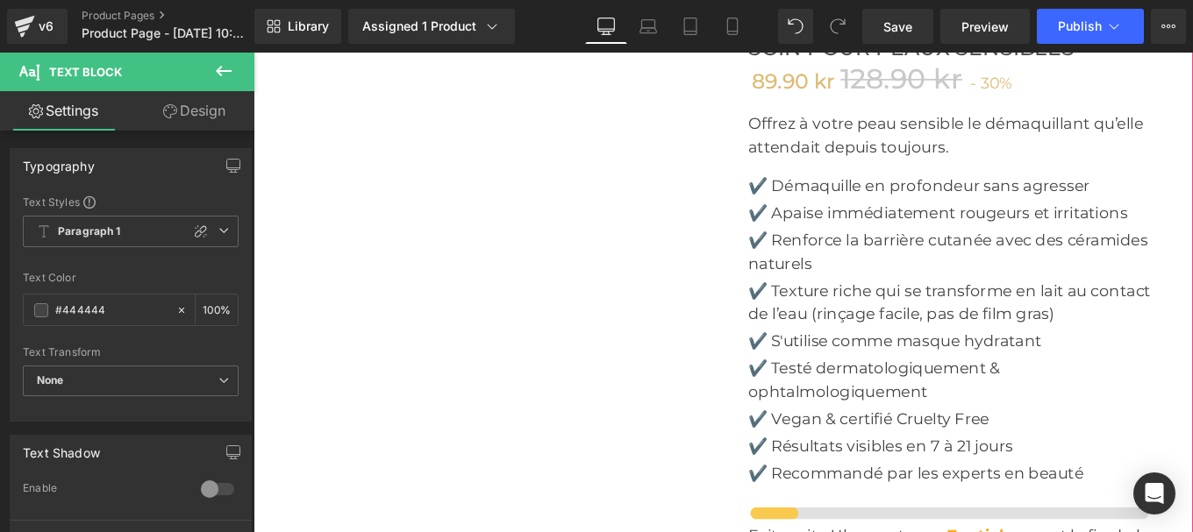
scroll to position [6171, 0]
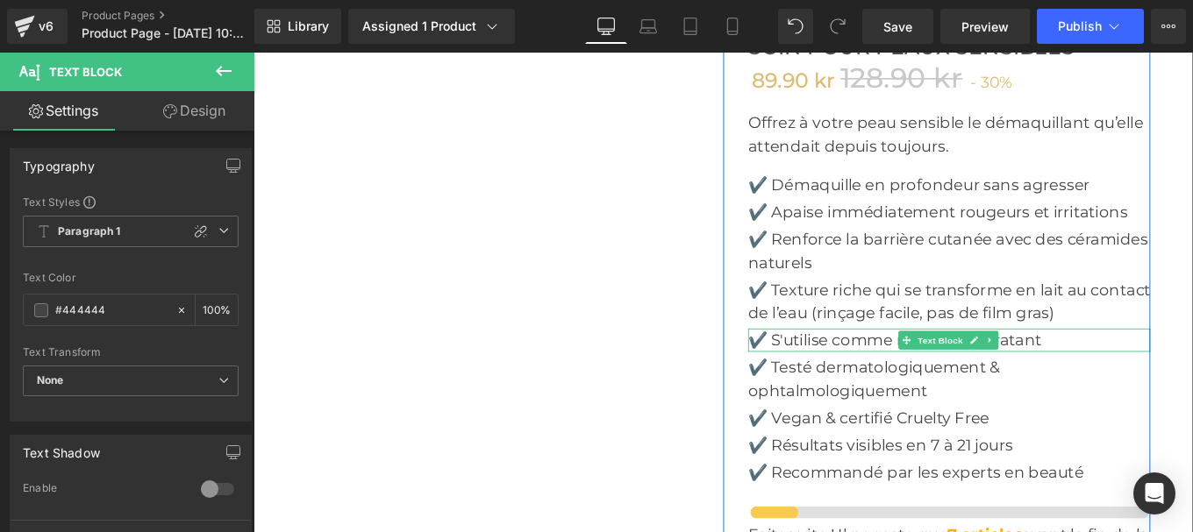
click at [839, 365] on p "✔️ S'utilise comme masque hydratant" at bounding box center [1039, 378] width 454 height 26
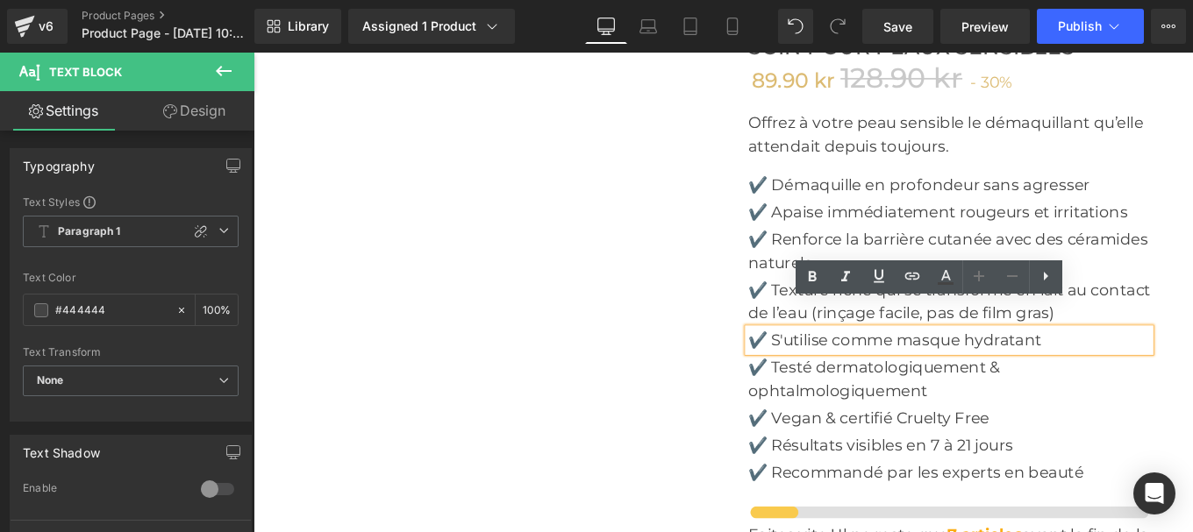
drag, startPoint x: 855, startPoint y: 349, endPoint x: 1149, endPoint y: 340, distance: 293.9
click at [1149, 365] on p "✔️ S'utilise comme masque hydratant" at bounding box center [1039, 378] width 454 height 26
copy p "S'utilise comme masque hydratant"
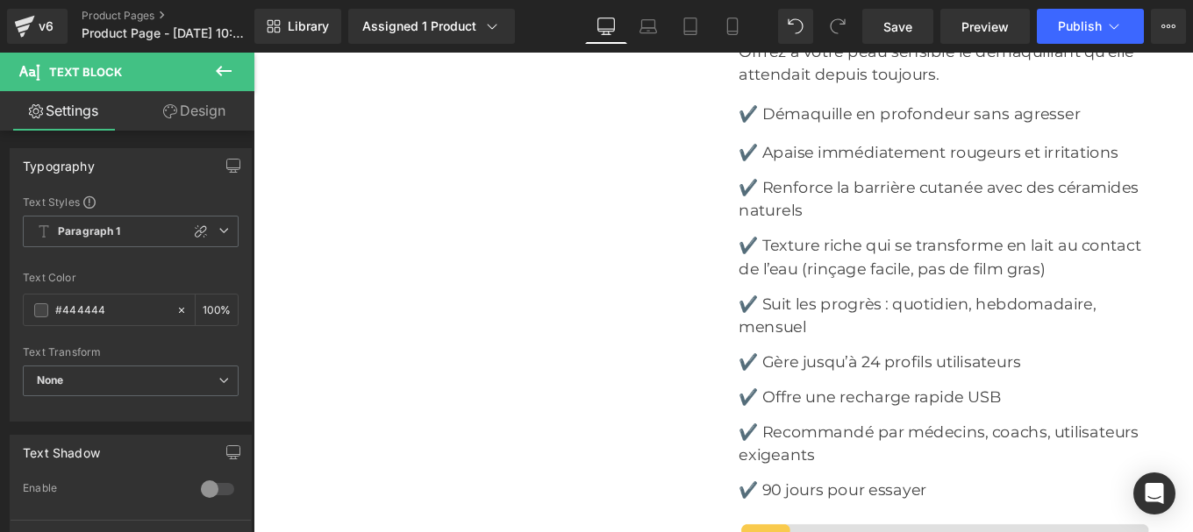
scroll to position [8043, 0]
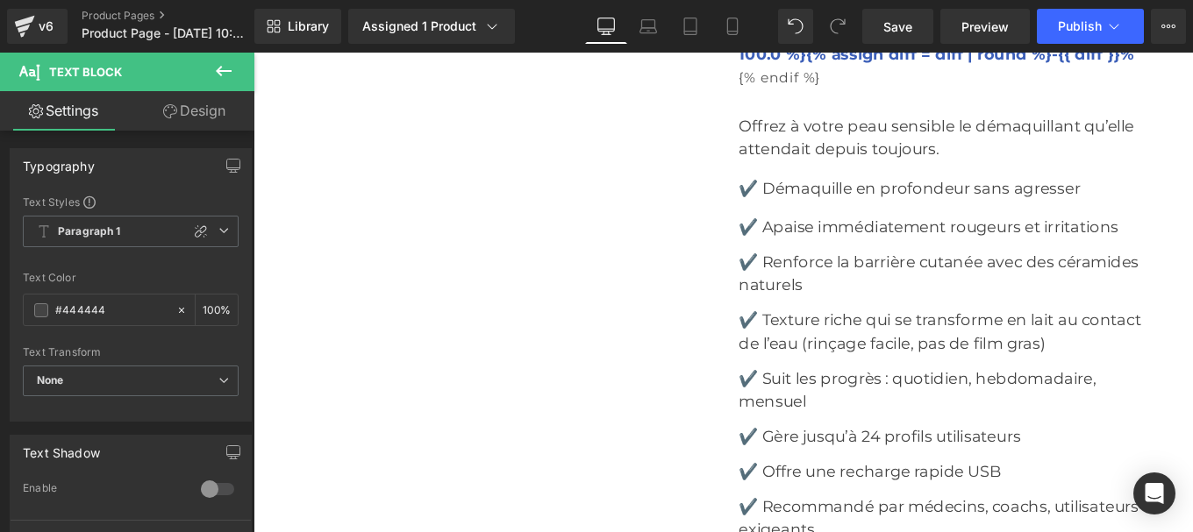
click at [837, 407] on p "✔️ Suit les progrès : quotidien, hebdomadaire, mensuel" at bounding box center [1034, 433] width 465 height 53
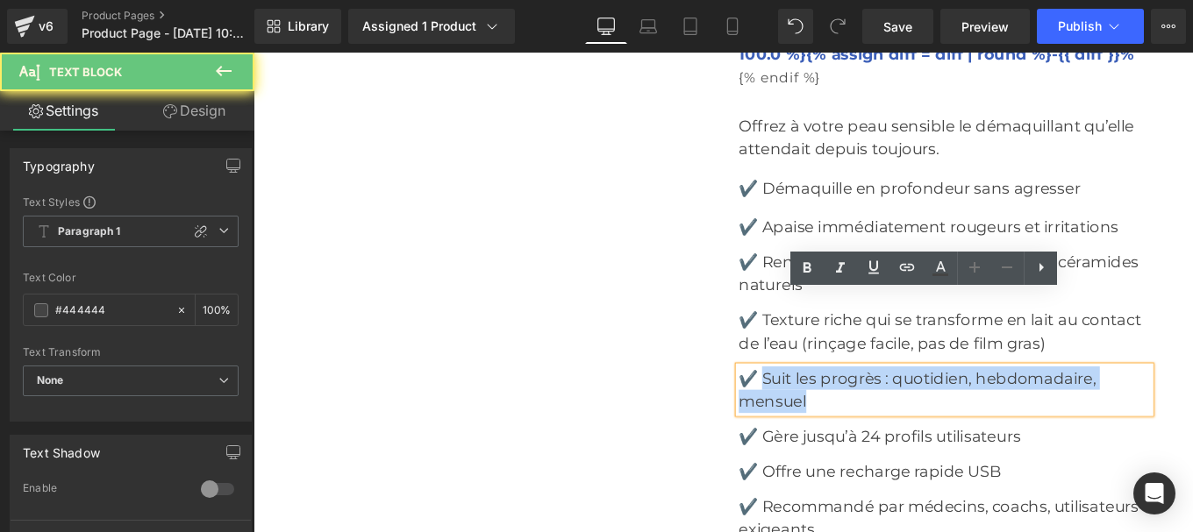
drag, startPoint x: 823, startPoint y: 343, endPoint x: 929, endPoint y: 362, distance: 107.9
click at [929, 407] on p "✔️ Suit les progrès : quotidien, hebdomadaire, mensuel" at bounding box center [1034, 433] width 465 height 53
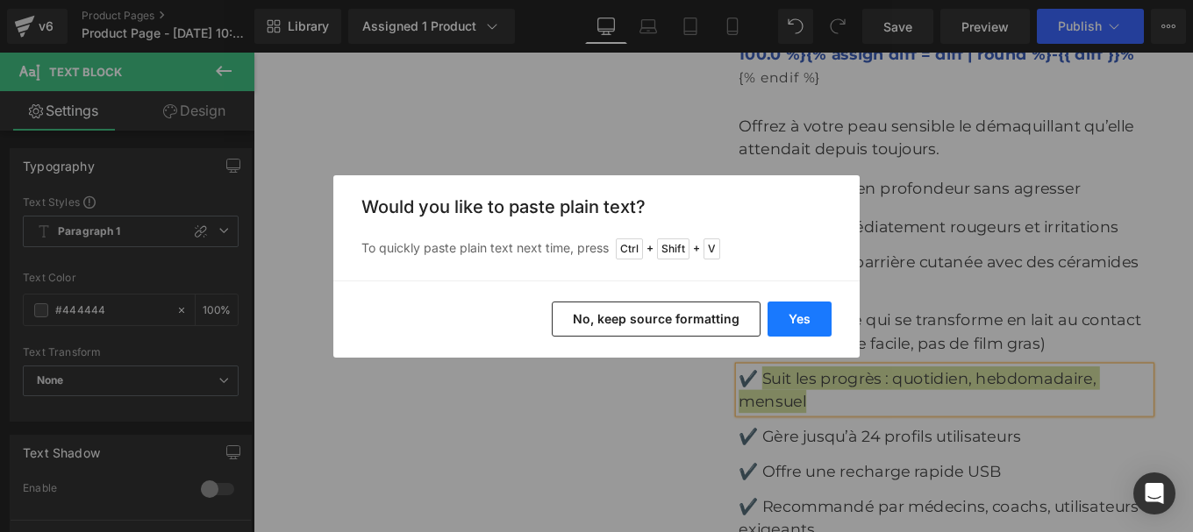
click at [810, 315] on button "Yes" at bounding box center [799, 319] width 64 height 35
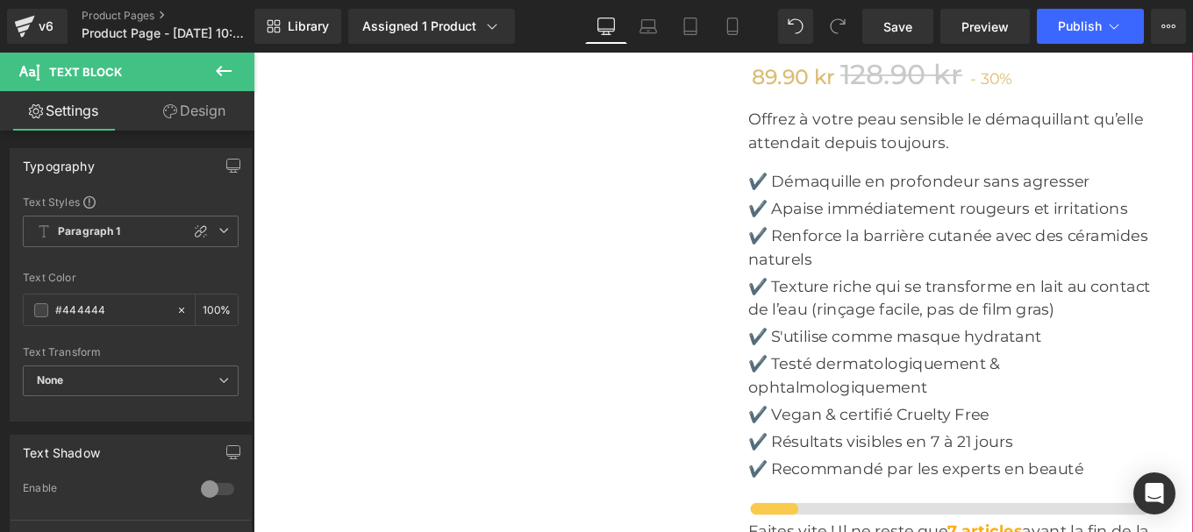
scroll to position [6172, 0]
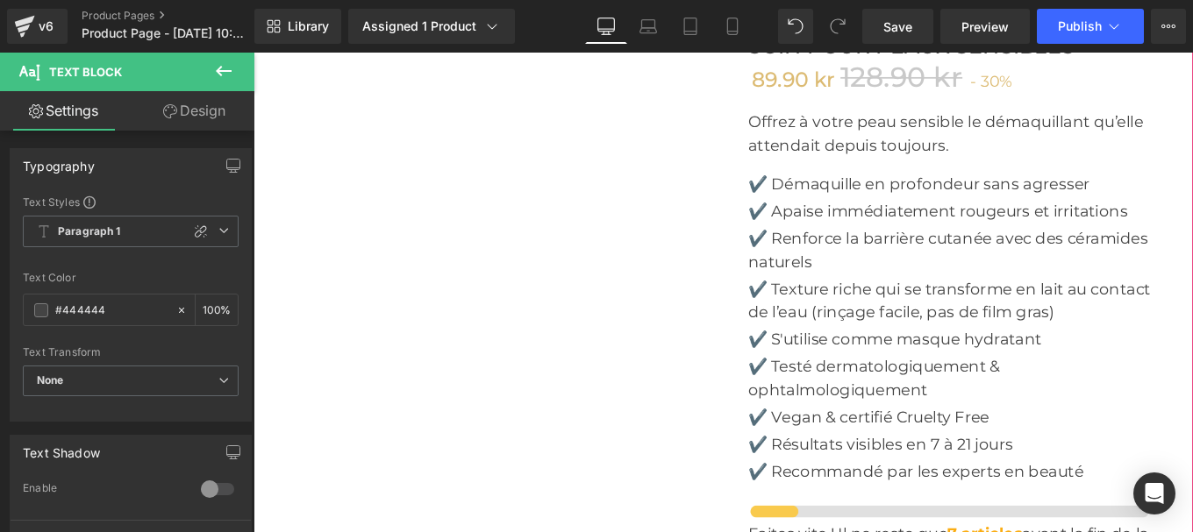
click at [838, 395] on p "✔️ Testé dermatologiquement & ophtalmologiquement" at bounding box center [1039, 421] width 454 height 53
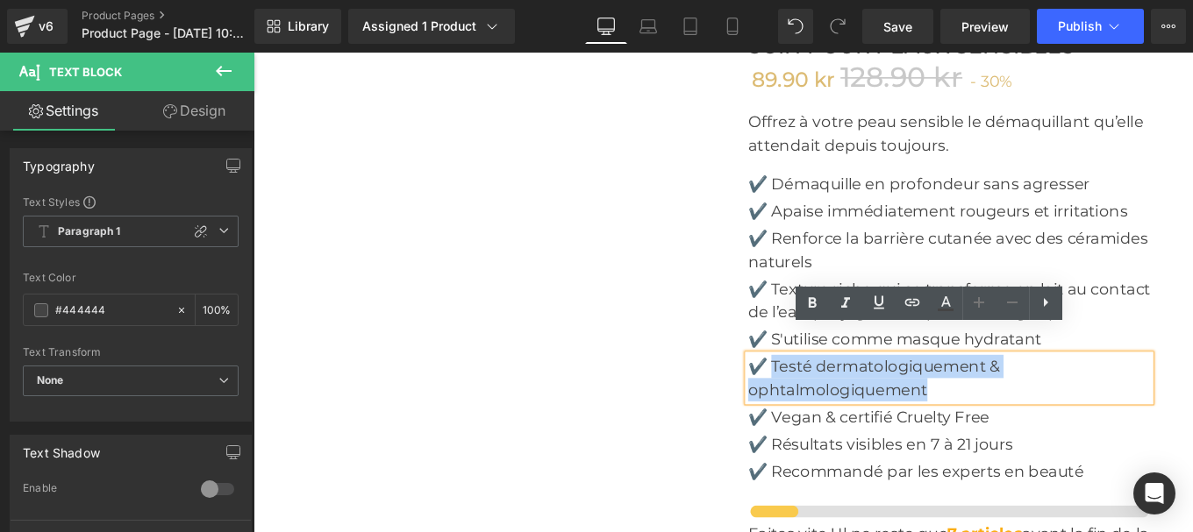
drag, startPoint x: 838, startPoint y: 376, endPoint x: 1051, endPoint y: 398, distance: 214.2
click at [1051, 398] on p "✔️ Testé dermatologiquement & ophtalmologiquement" at bounding box center [1039, 421] width 454 height 53
copy p "Testé dermatologiquement & ophtalmologiquement"
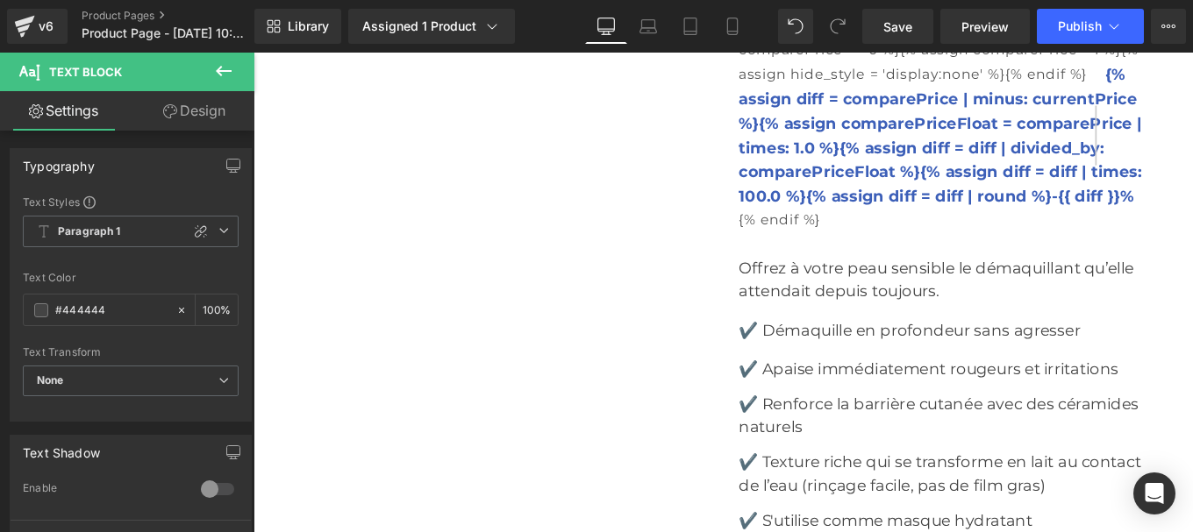
scroll to position [8205, 0]
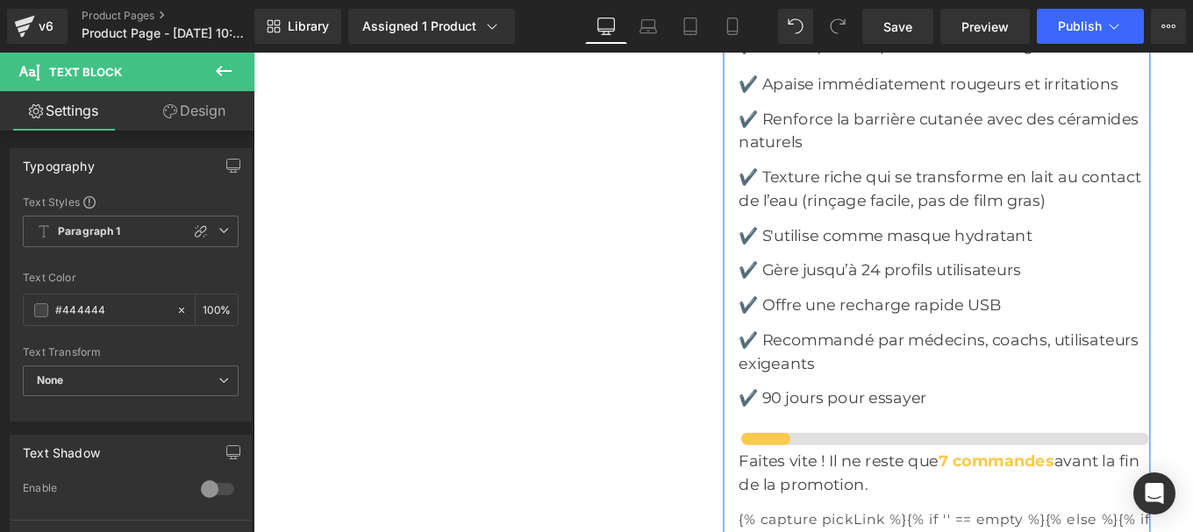
click at [831, 285] on p "✔️ Gère jusqu’à 24 profils utilisateurs" at bounding box center [1034, 298] width 465 height 26
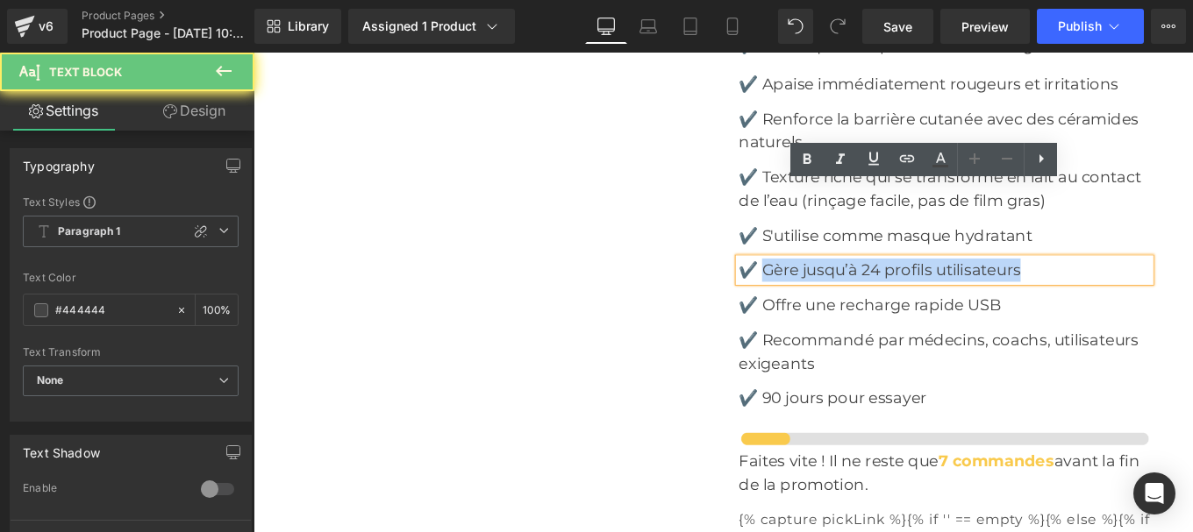
drag, startPoint x: 824, startPoint y: 214, endPoint x: 1159, endPoint y: 218, distance: 335.1
click at [1159, 285] on p "✔️ Gère jusqu’à 24 profils utilisateurs" at bounding box center [1034, 298] width 465 height 26
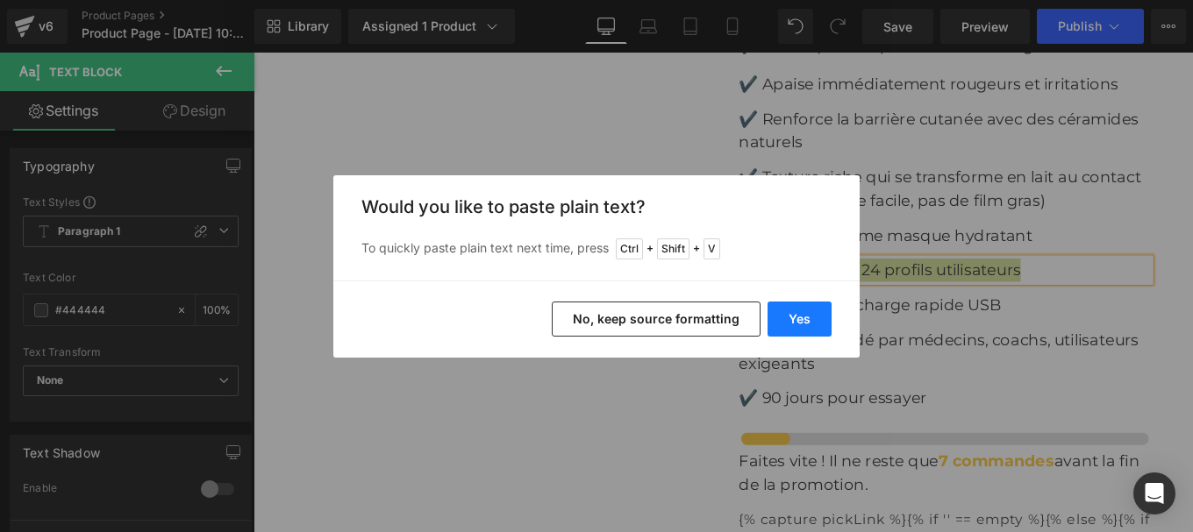
click at [810, 326] on button "Yes" at bounding box center [799, 319] width 64 height 35
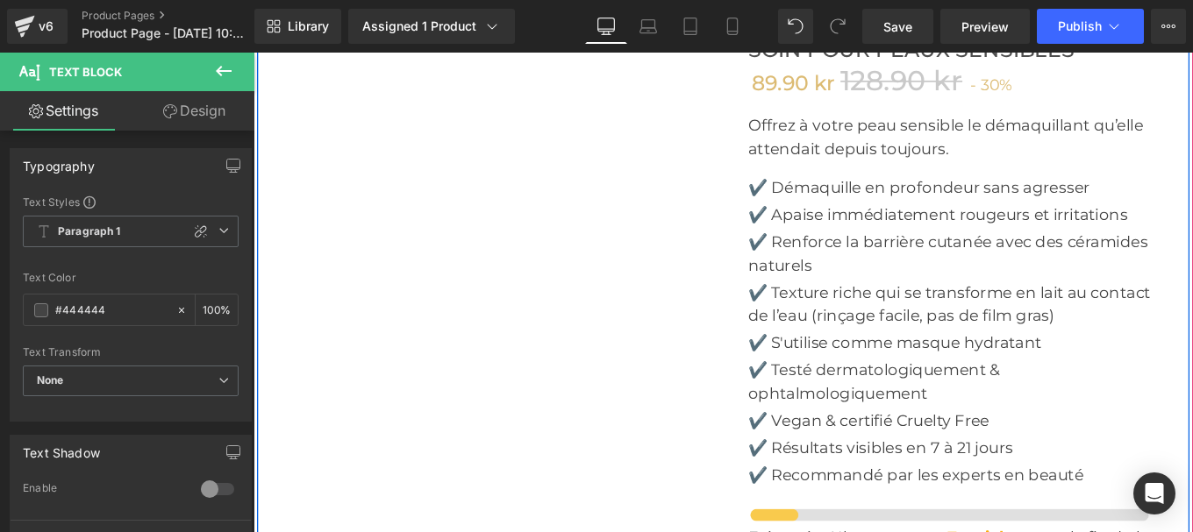
scroll to position [6230, 0]
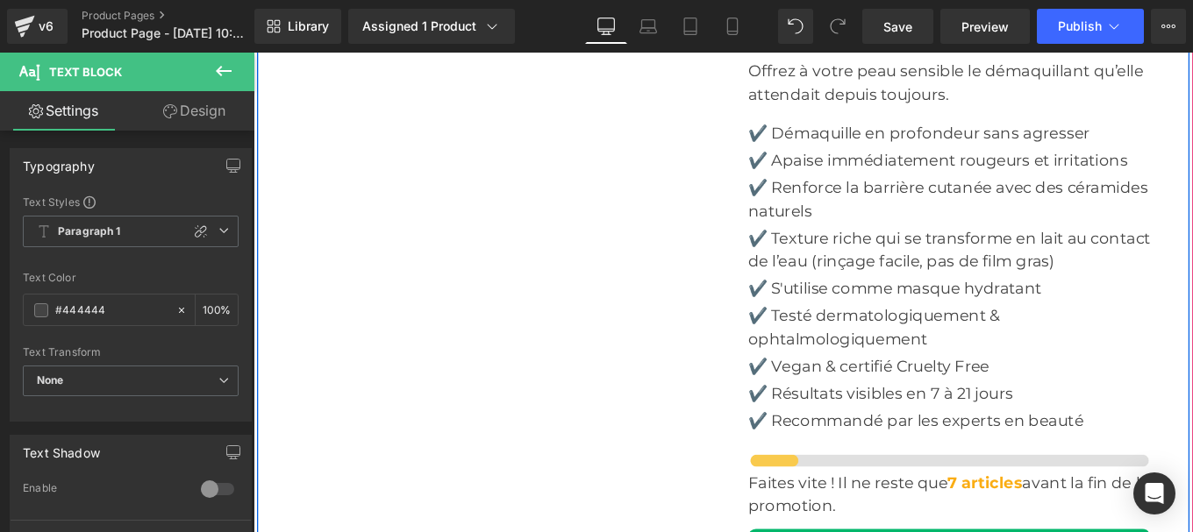
click at [846, 394] on p "✔️ Vegan & certifié Cruelty Free" at bounding box center [1039, 407] width 454 height 26
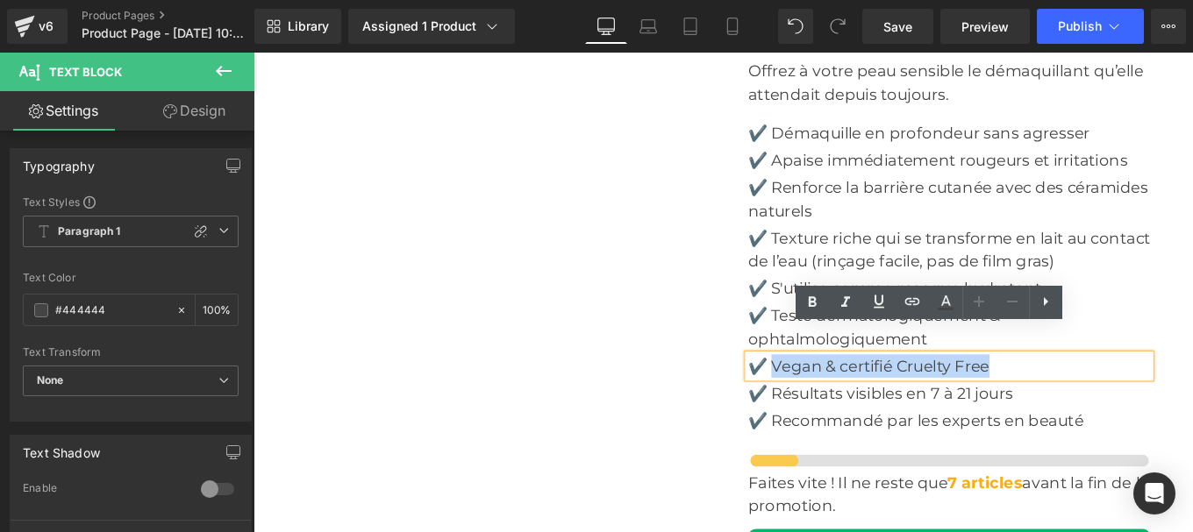
drag, startPoint x: 837, startPoint y: 377, endPoint x: 1089, endPoint y: 393, distance: 253.1
click at [1089, 394] on div "✔️ Vegan & certifié Cruelty Free" at bounding box center [1039, 407] width 454 height 26
copy p "Vegan & certifié Cruelty Free"
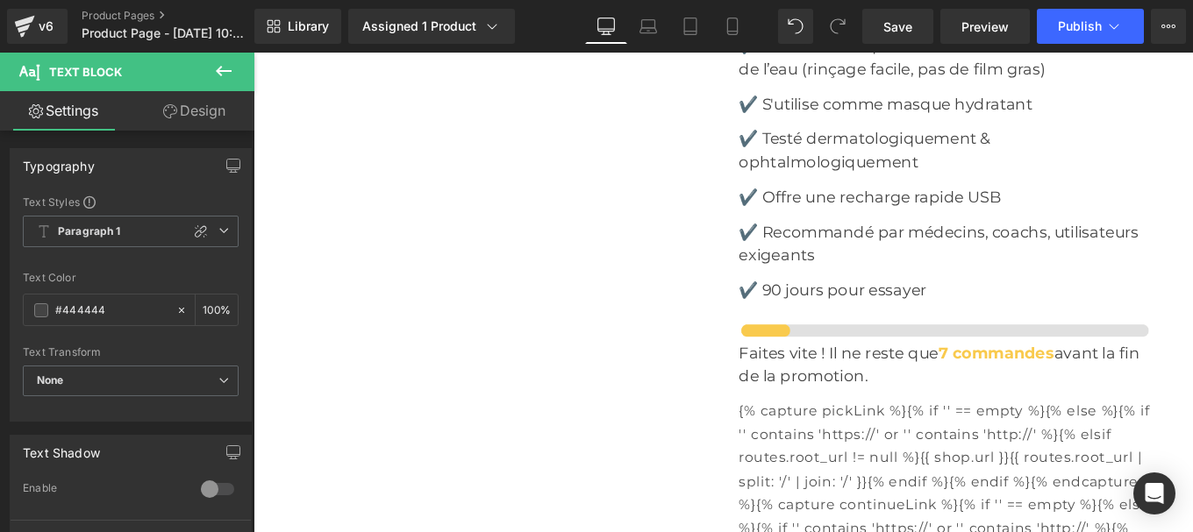
scroll to position [8284, 0]
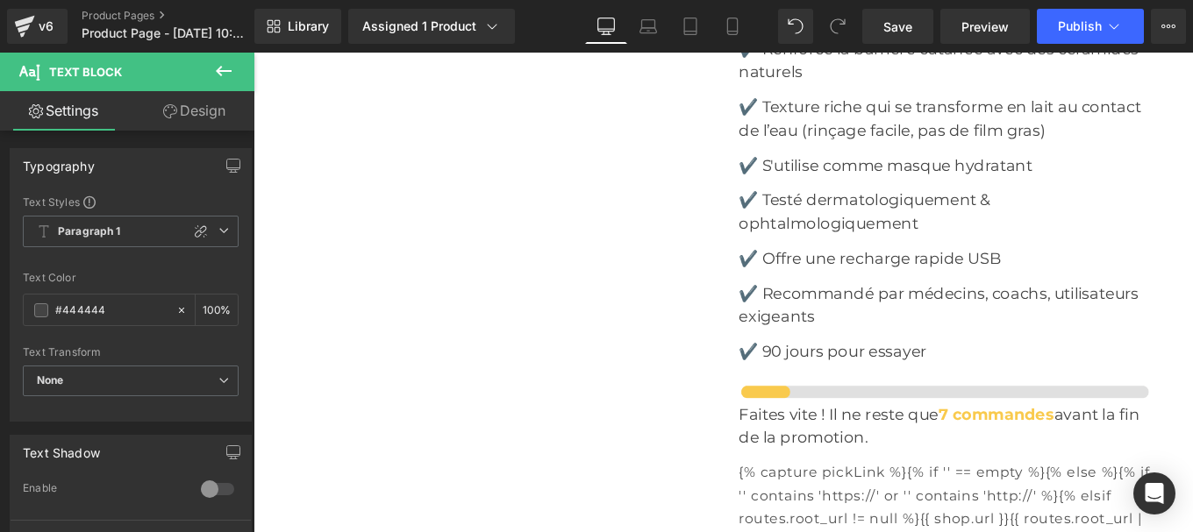
click at [896, 272] on p "✔️ Offre une recharge rapide USB" at bounding box center [1034, 285] width 465 height 26
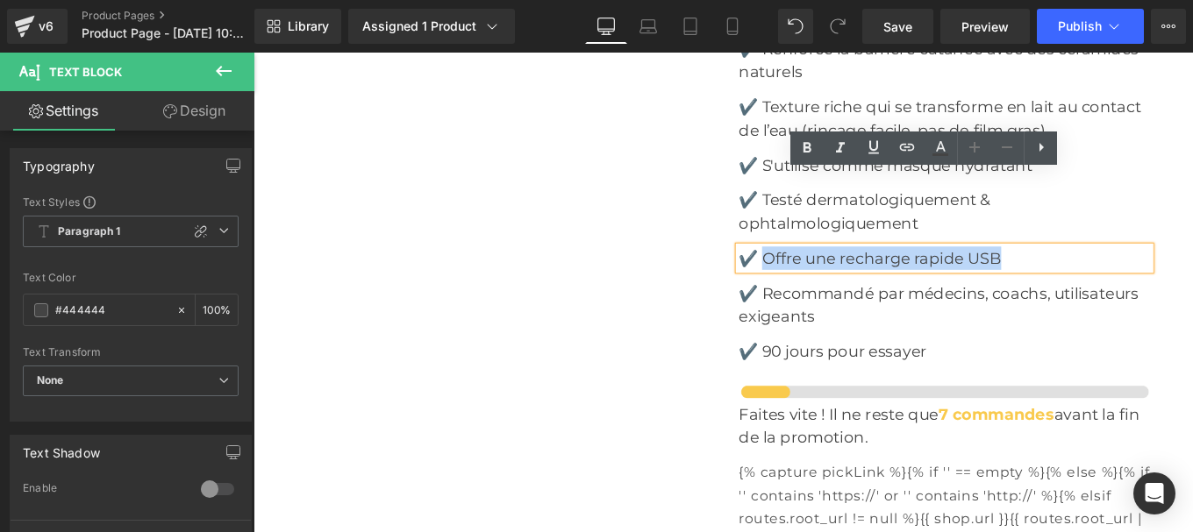
drag, startPoint x: 830, startPoint y: 206, endPoint x: 1102, endPoint y: 203, distance: 272.8
click at [1102, 272] on p "✔️ Offre une recharge rapide USB" at bounding box center [1034, 285] width 465 height 26
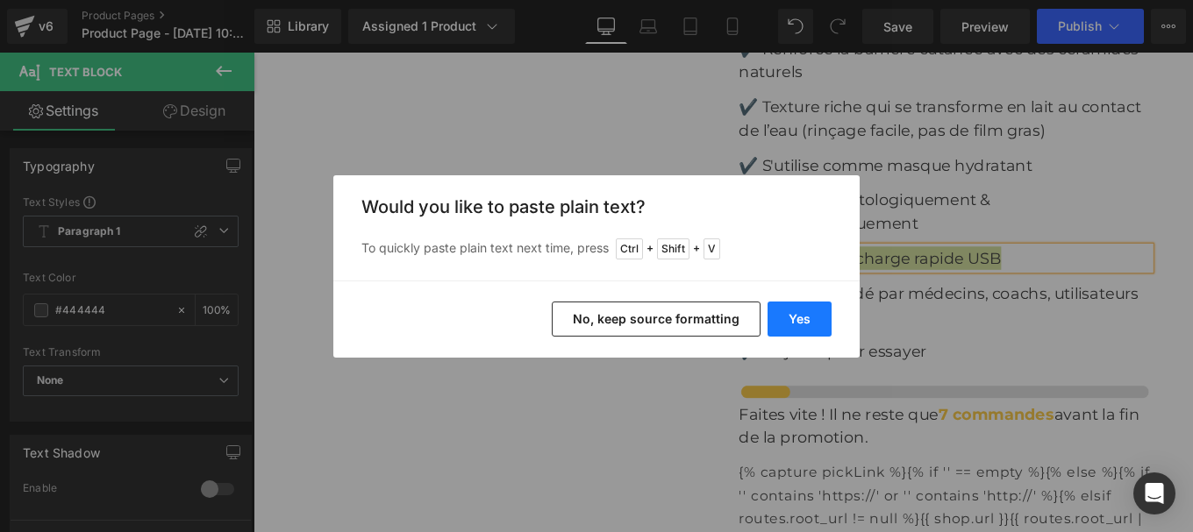
click at [0, 0] on button "Yes" at bounding box center [0, 0] width 0 height 0
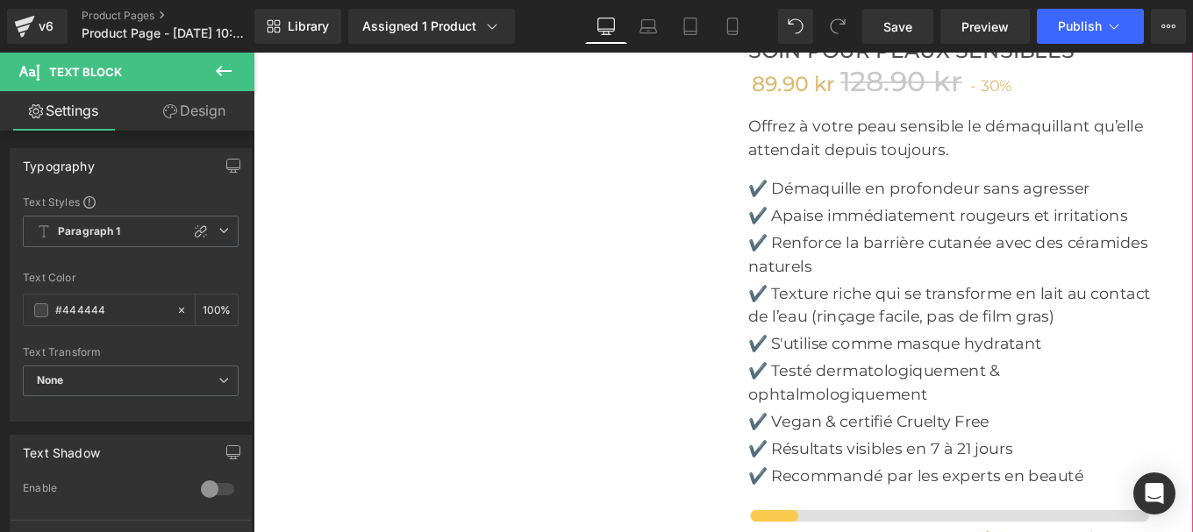
scroll to position [6167, 0]
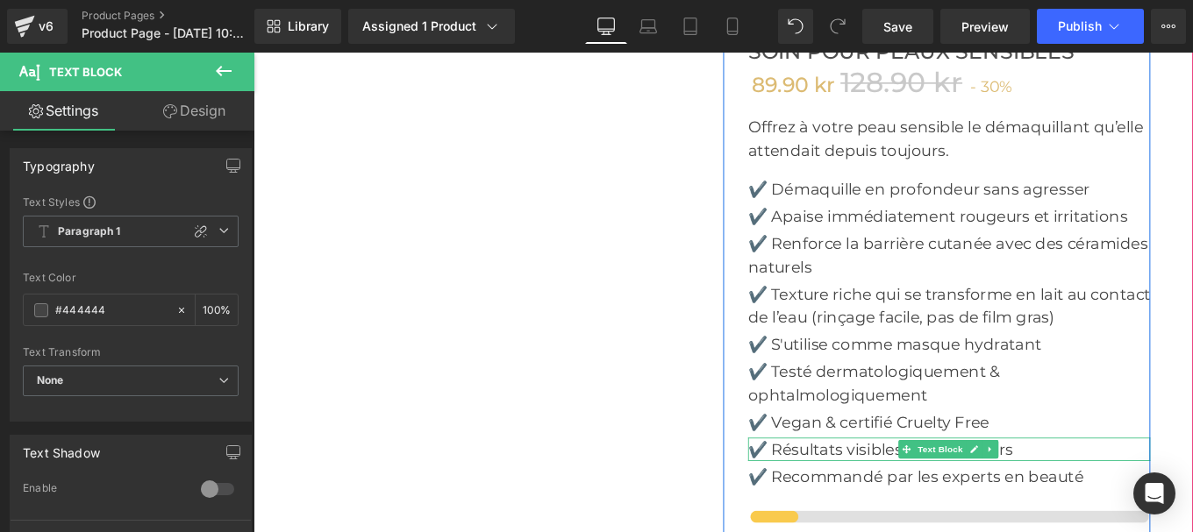
click at [837, 488] on p "✔️ Résultats visibles en 7 à 21 jours" at bounding box center [1039, 501] width 454 height 26
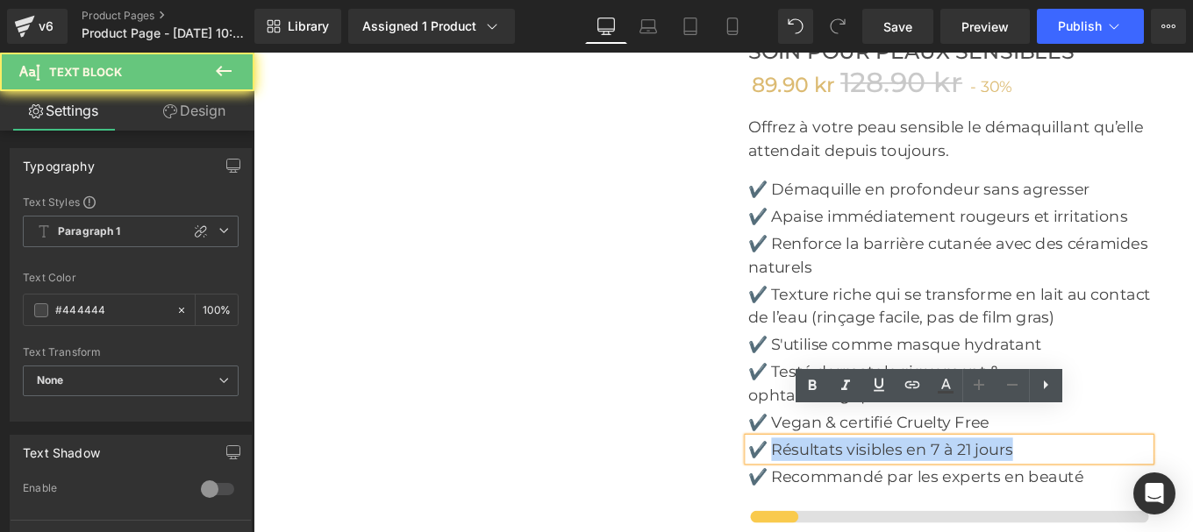
drag, startPoint x: 837, startPoint y: 467, endPoint x: 1122, endPoint y: 479, distance: 285.3
click at [1122, 488] on p "✔️ Résultats visibles en 7 à 21 jours" at bounding box center [1039, 501] width 454 height 26
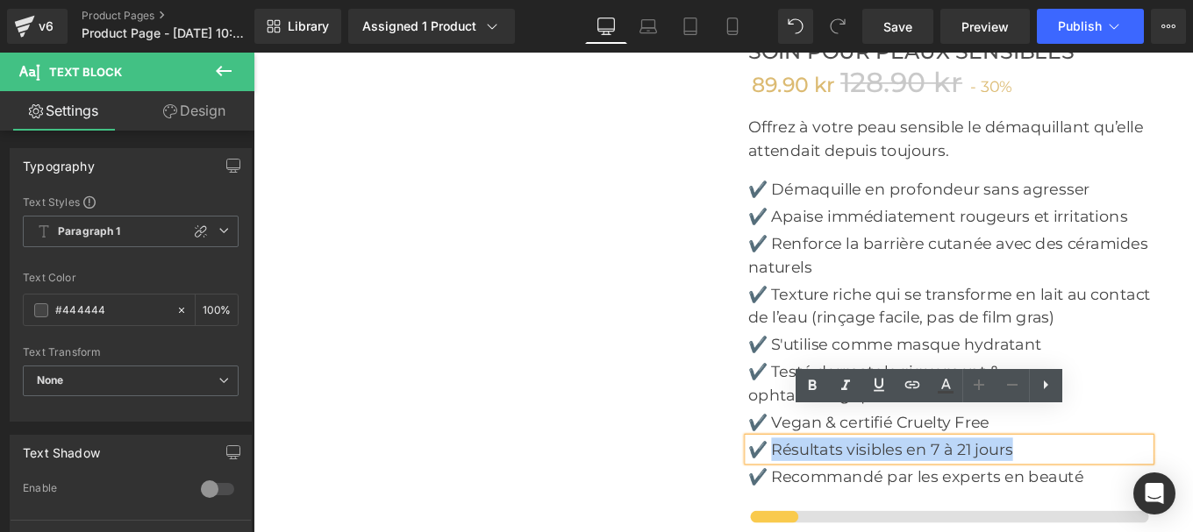
copy p "Résultats visibles en 7 à 21 jours"
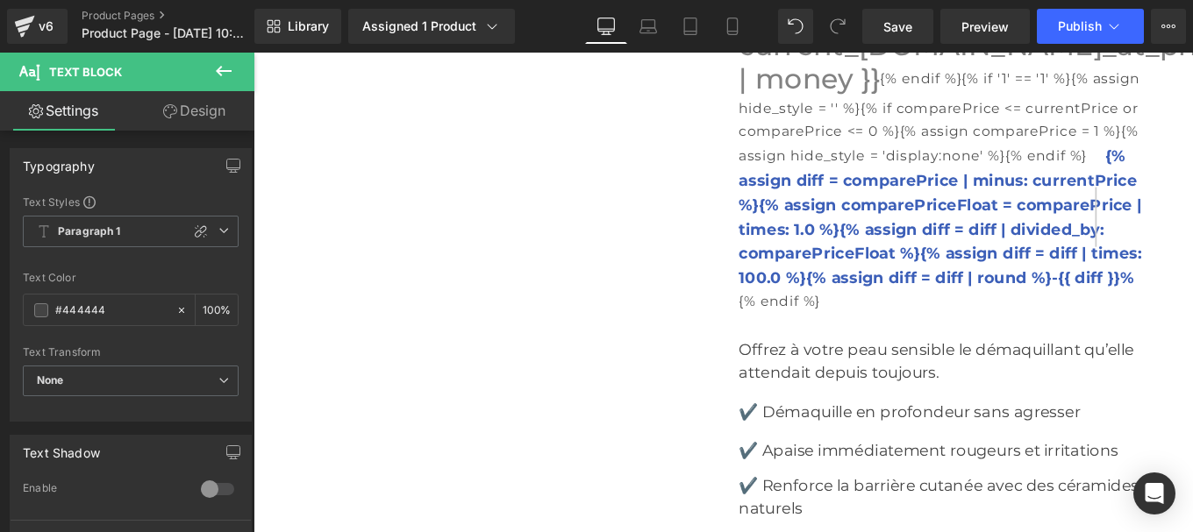
scroll to position [8161, 0]
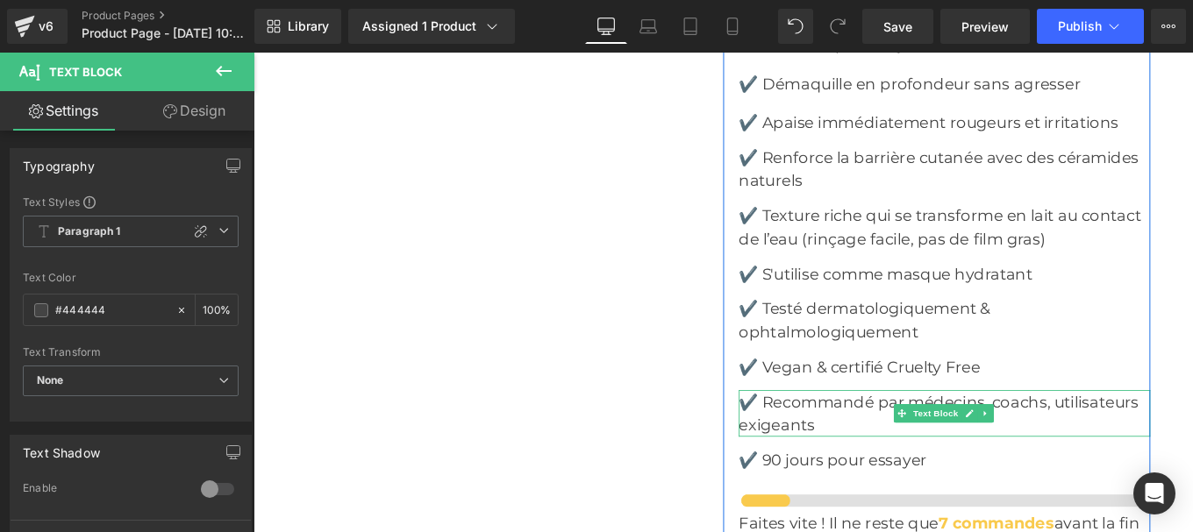
click at [828, 434] on p "✔️ Recommandé par médecins, coachs, utilisateurs exigeants" at bounding box center [1034, 460] width 465 height 53
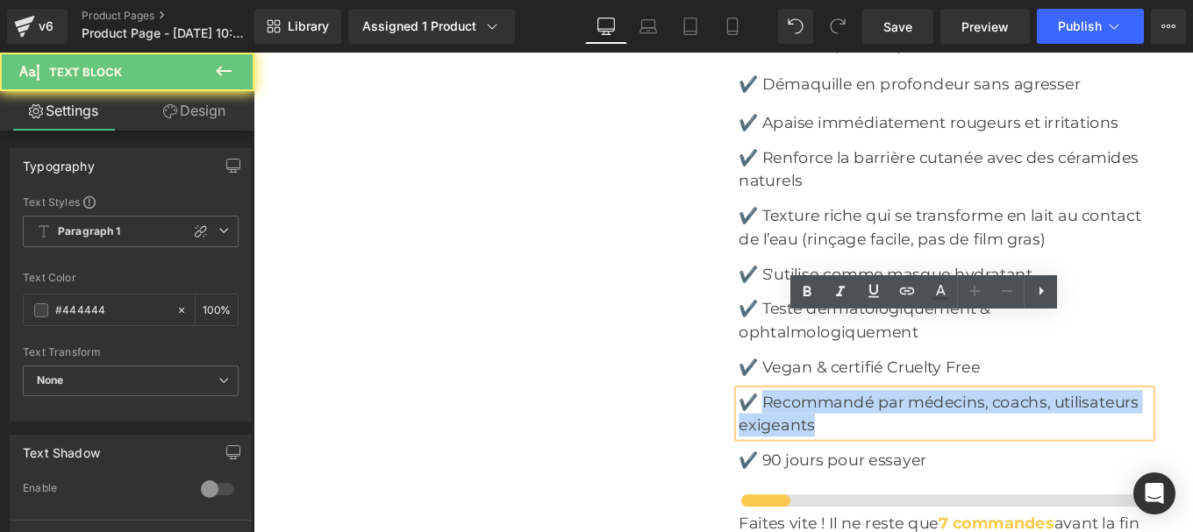
drag, startPoint x: 828, startPoint y: 366, endPoint x: 926, endPoint y: 390, distance: 101.3
click at [926, 434] on p "✔️ Recommandé par médecins, coachs, utilisateurs exigeants" at bounding box center [1034, 460] width 465 height 53
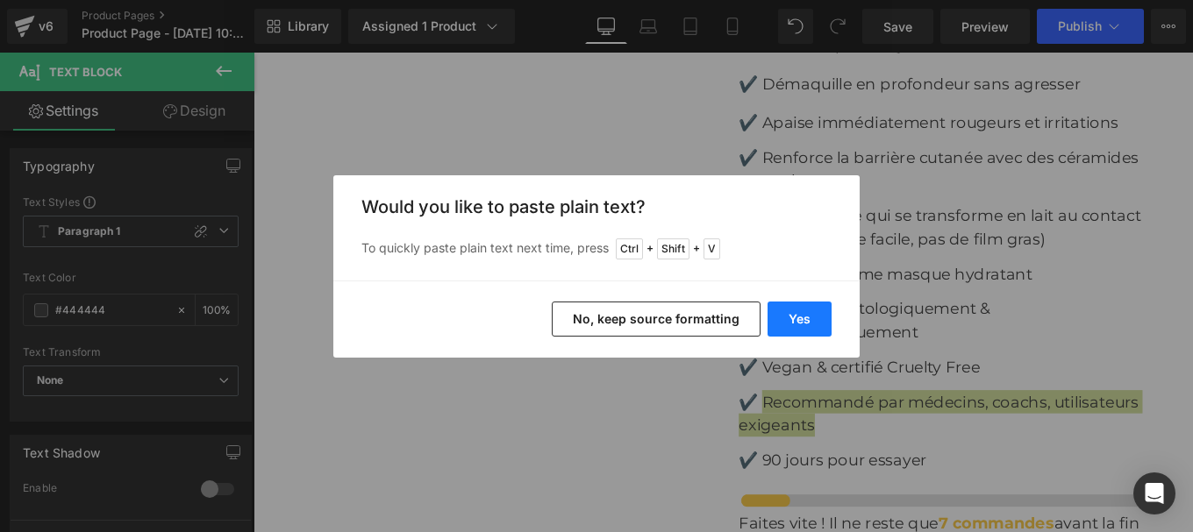
click at [808, 308] on button "Yes" at bounding box center [799, 319] width 64 height 35
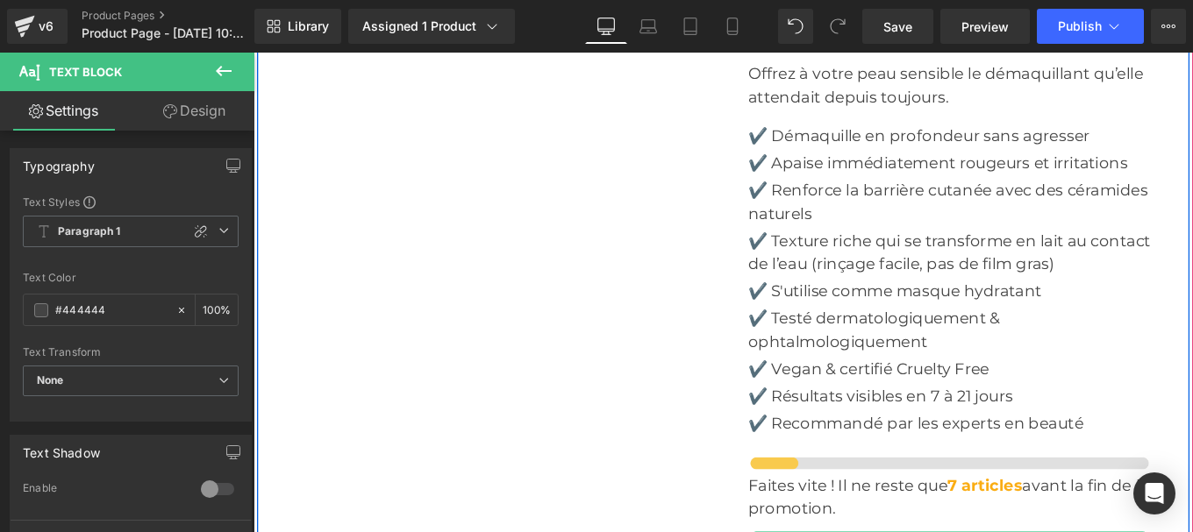
scroll to position [6219, 0]
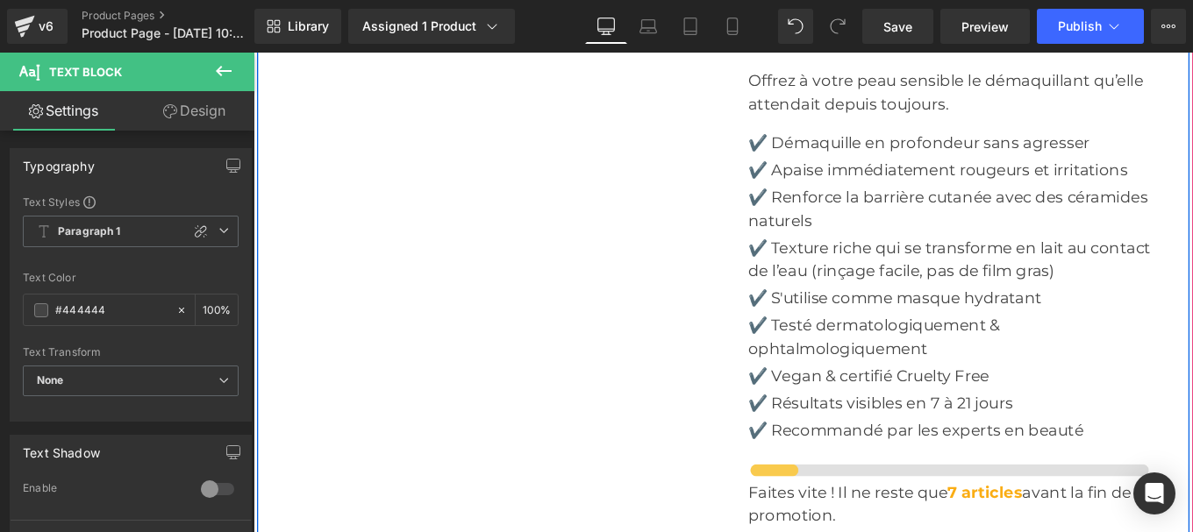
click at [843, 466] on p "✔️ Recommandé par les experts en beauté" at bounding box center [1039, 479] width 454 height 26
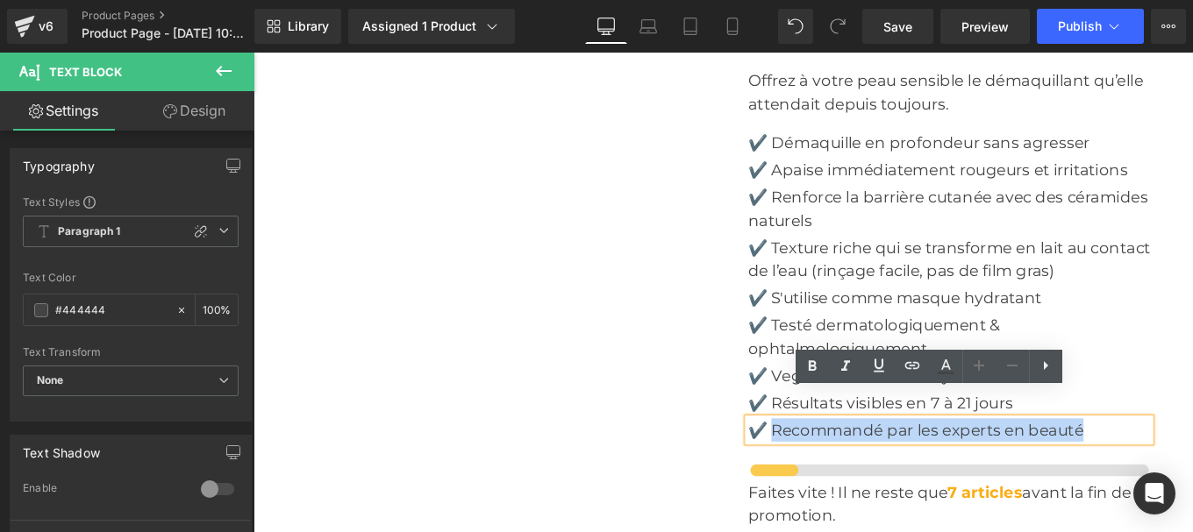
drag, startPoint x: 836, startPoint y: 453, endPoint x: 1186, endPoint y: 445, distance: 350.1
click at [1186, 466] on p "✔️ Recommandé par les experts en beauté" at bounding box center [1039, 479] width 454 height 26
copy p "Recommandé par les experts en beauté"
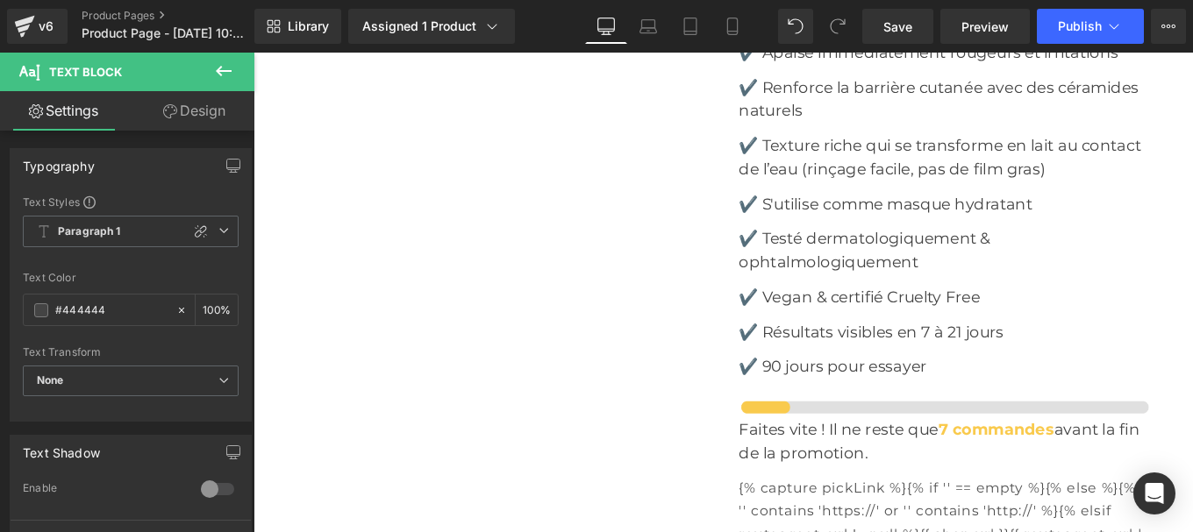
scroll to position [8290, 0]
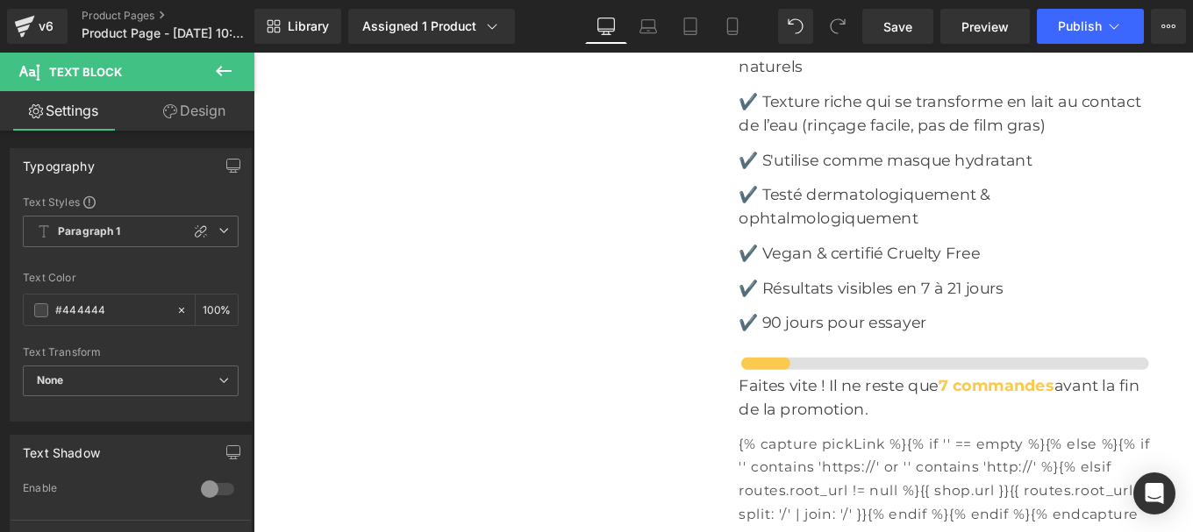
click at [852, 345] on div "✔️ 90 jours pour essayer" at bounding box center [1034, 358] width 465 height 26
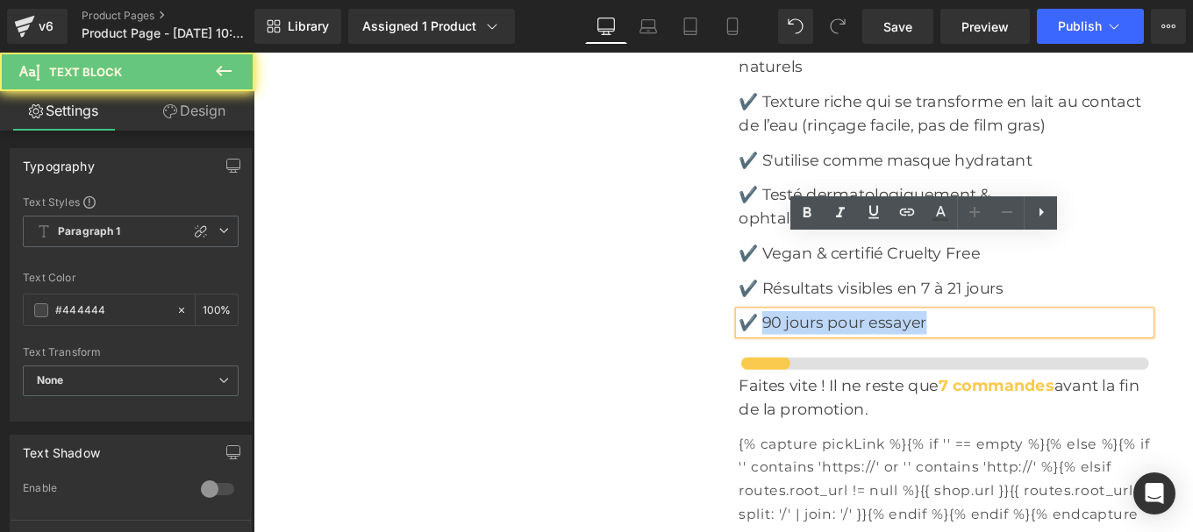
drag, startPoint x: 824, startPoint y: 276, endPoint x: 1088, endPoint y: 271, distance: 264.9
click at [1088, 345] on div "✔️ 90 jours pour essayer" at bounding box center [1034, 358] width 465 height 26
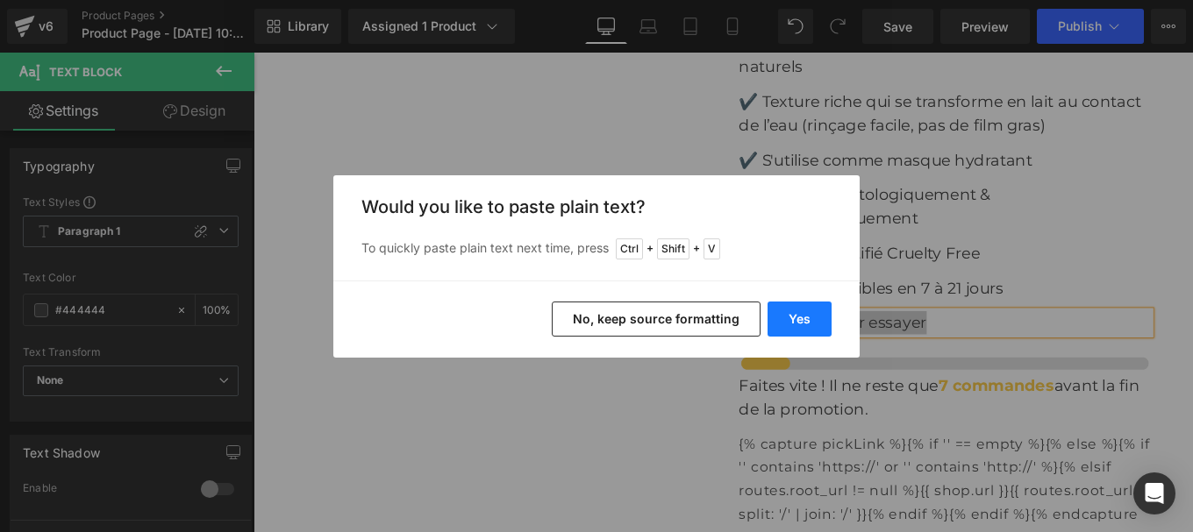
click at [0, 0] on button "Yes" at bounding box center [0, 0] width 0 height 0
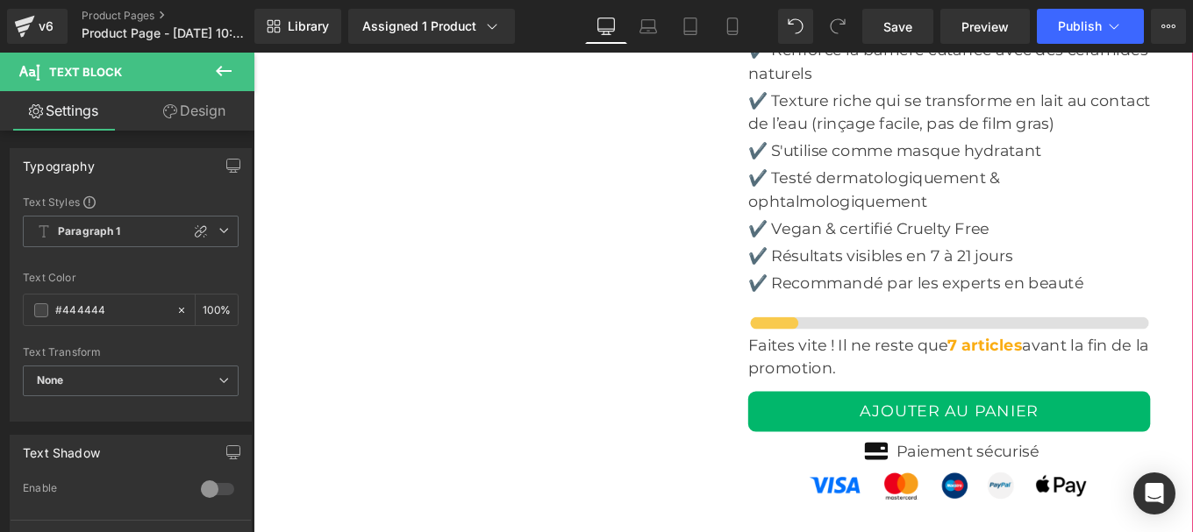
scroll to position [6386, 0]
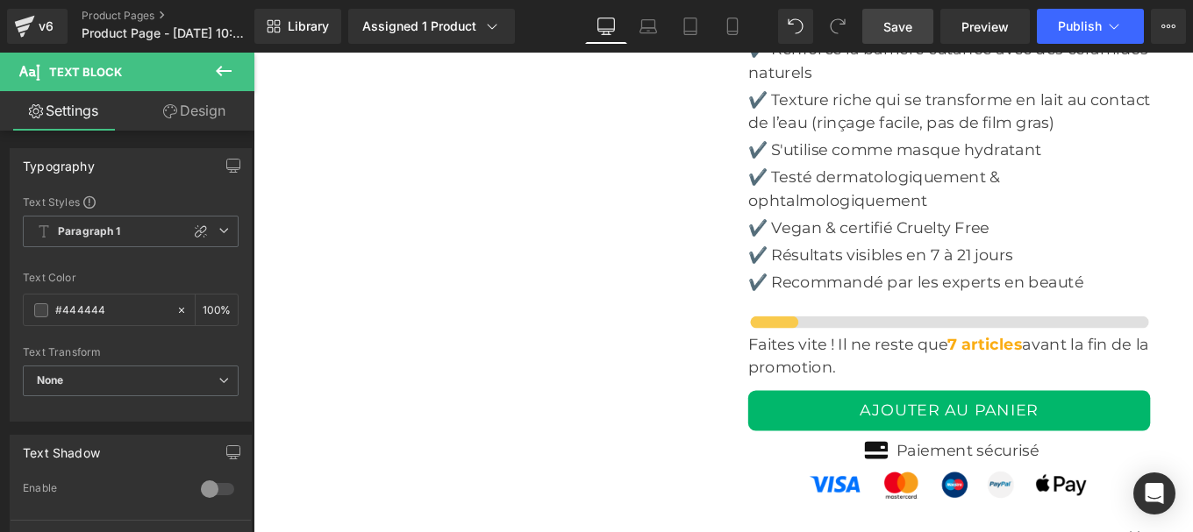
drag, startPoint x: 894, startPoint y: 31, endPoint x: 705, endPoint y: 339, distance: 361.0
click at [894, 31] on span "Save" at bounding box center [897, 27] width 29 height 18
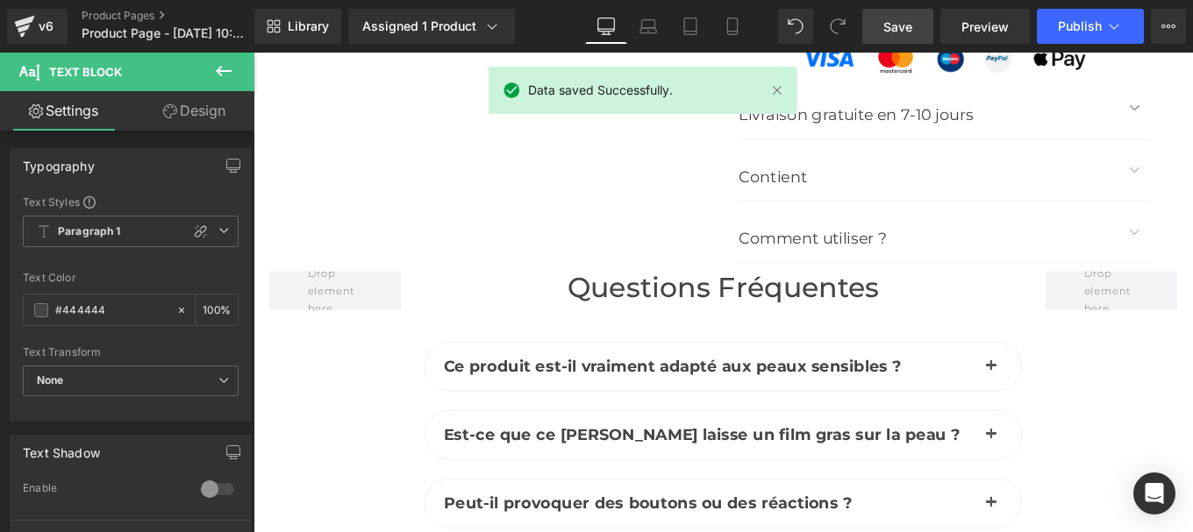
scroll to position [9201, 0]
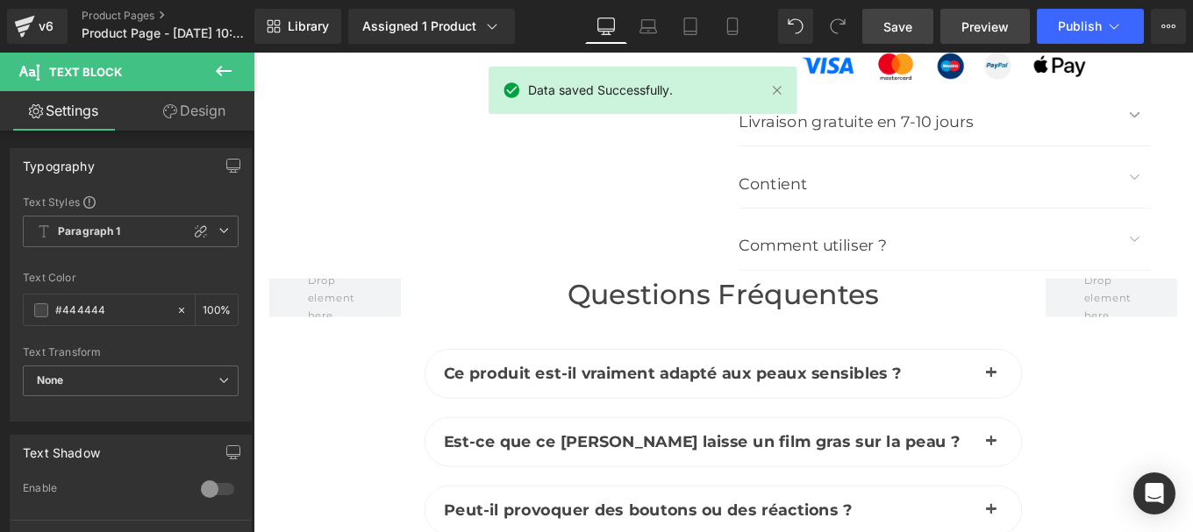
click at [982, 27] on span "Preview" at bounding box center [984, 27] width 47 height 18
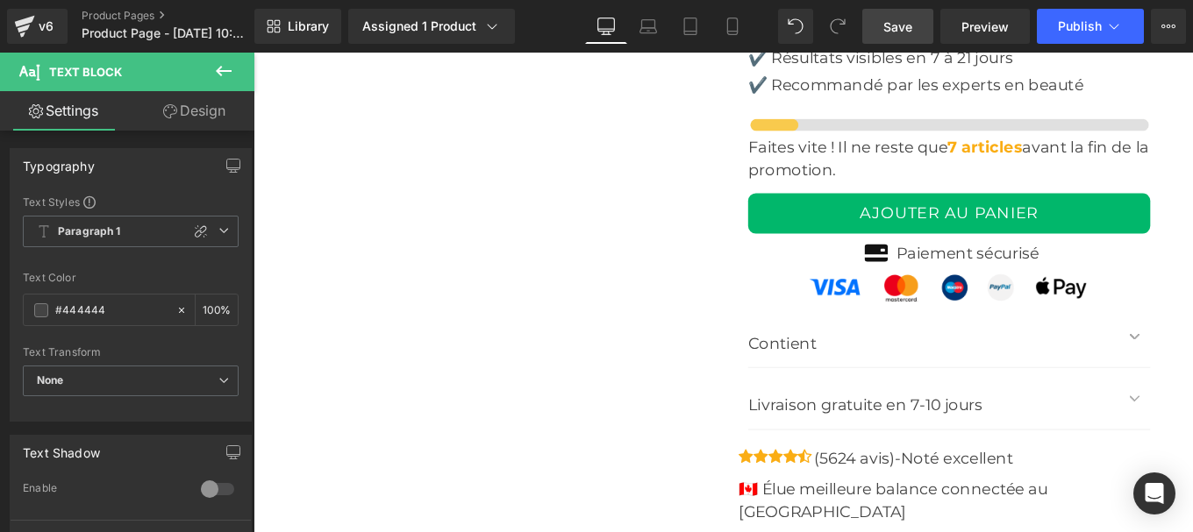
scroll to position [6609, 0]
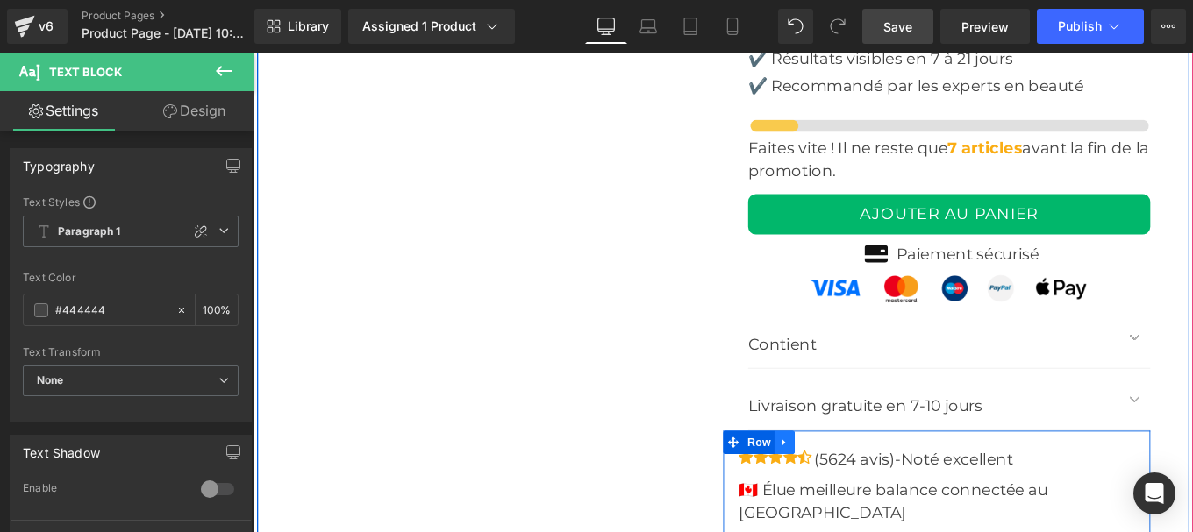
click at [850, 486] on icon at bounding box center [853, 492] width 12 height 13
click at [893, 487] on icon at bounding box center [899, 493] width 12 height 12
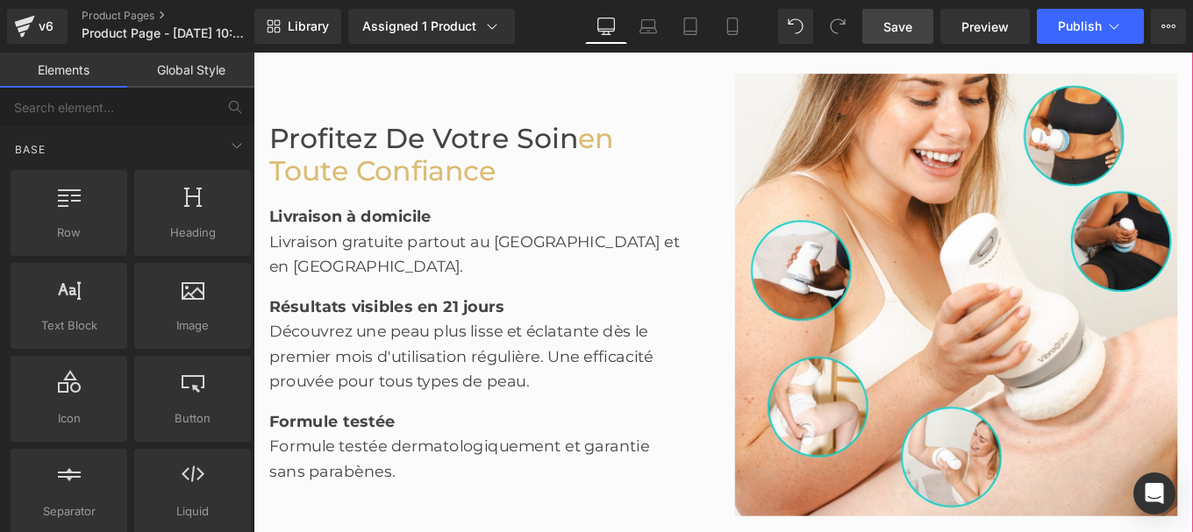
scroll to position [2547, 0]
